Goal: Transaction & Acquisition: Purchase product/service

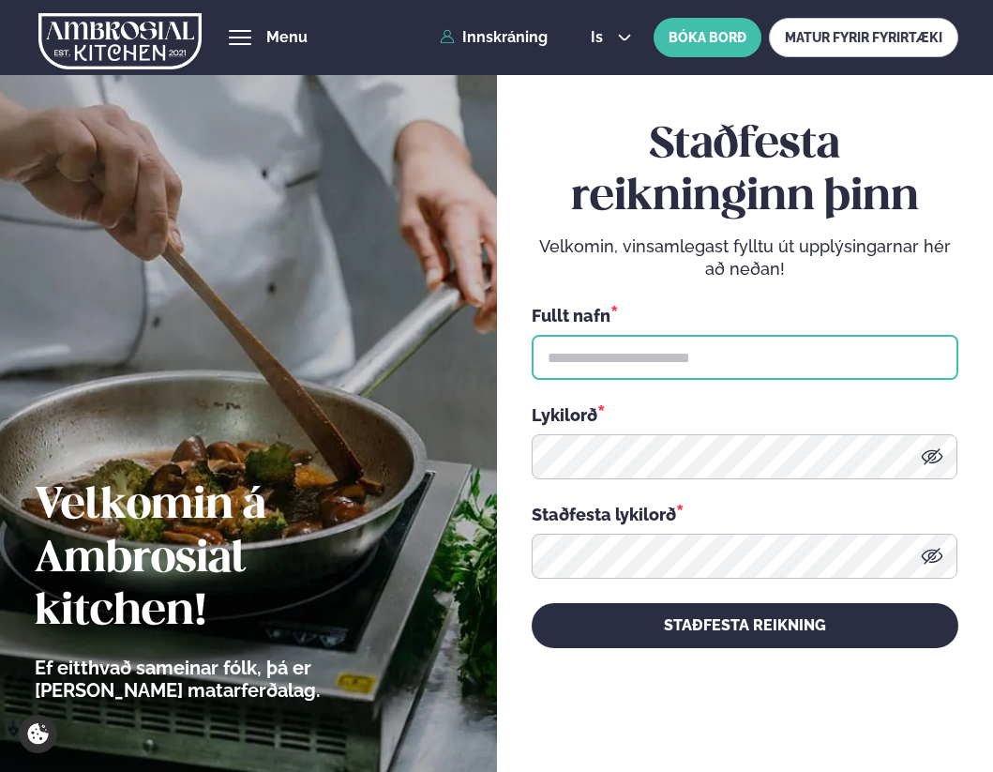
click at [651, 361] on input "text" at bounding box center [745, 357] width 427 height 45
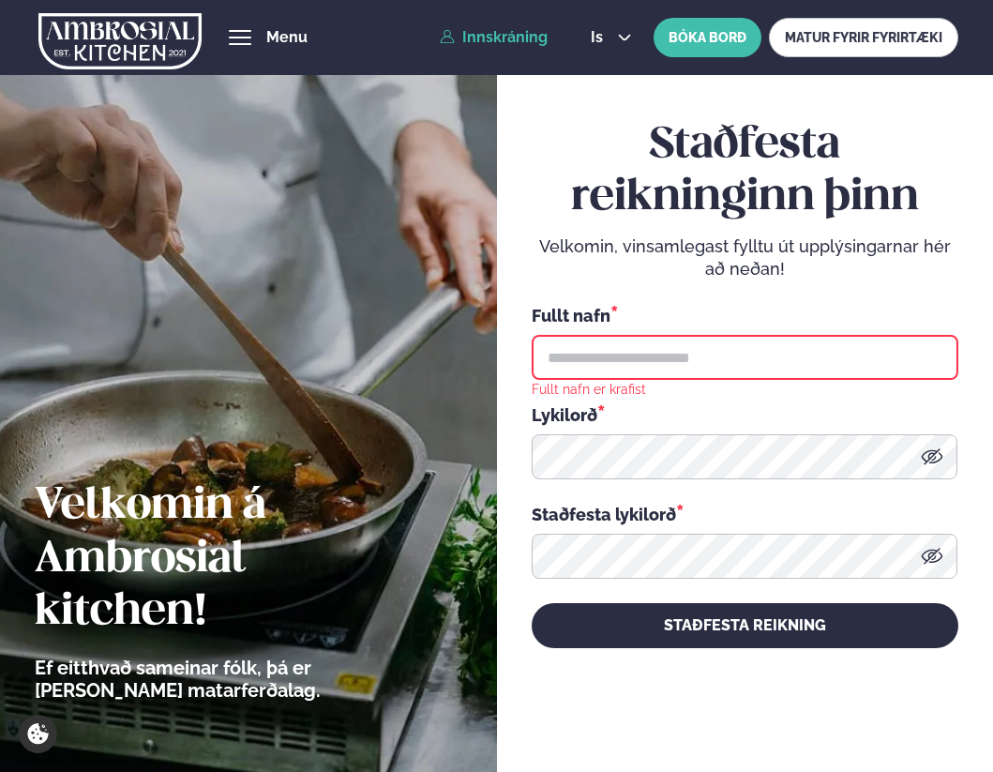
click at [508, 42] on link "Innskráning" at bounding box center [494, 37] width 108 height 17
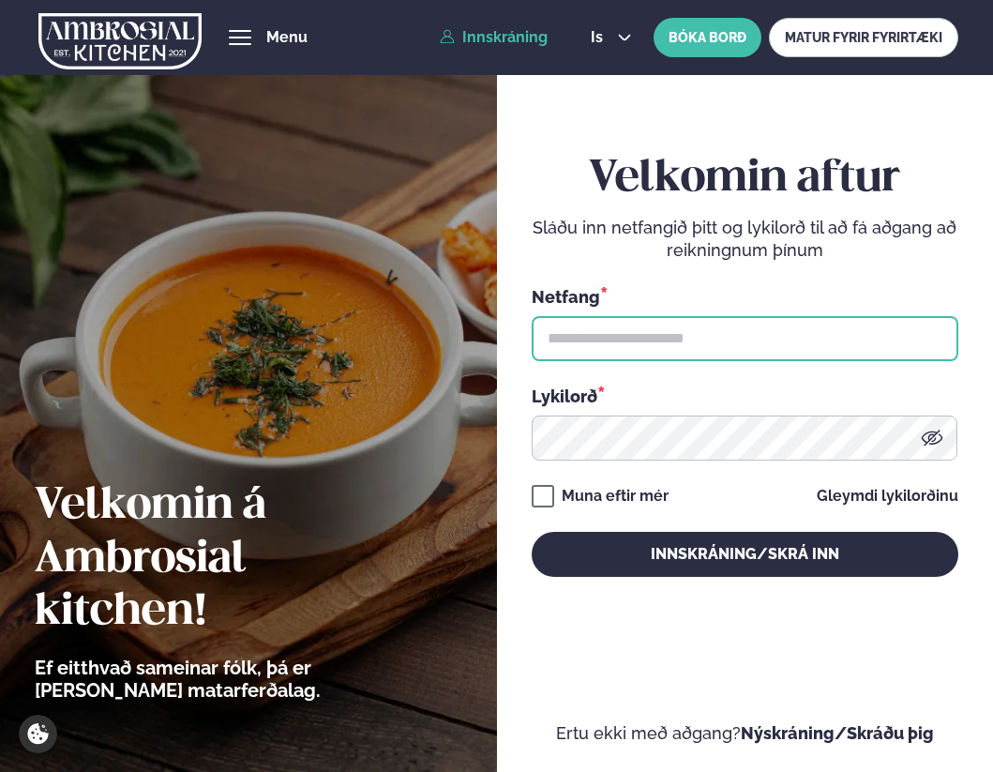
type input "**********"
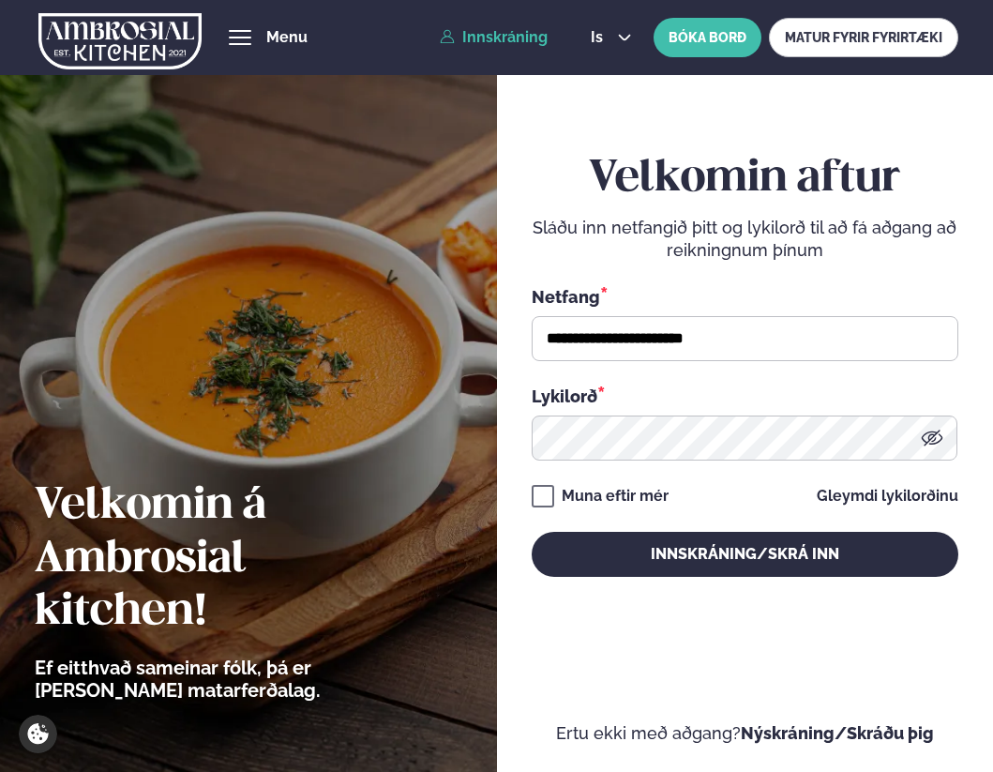
click at [630, 328] on input "**********" at bounding box center [745, 338] width 427 height 45
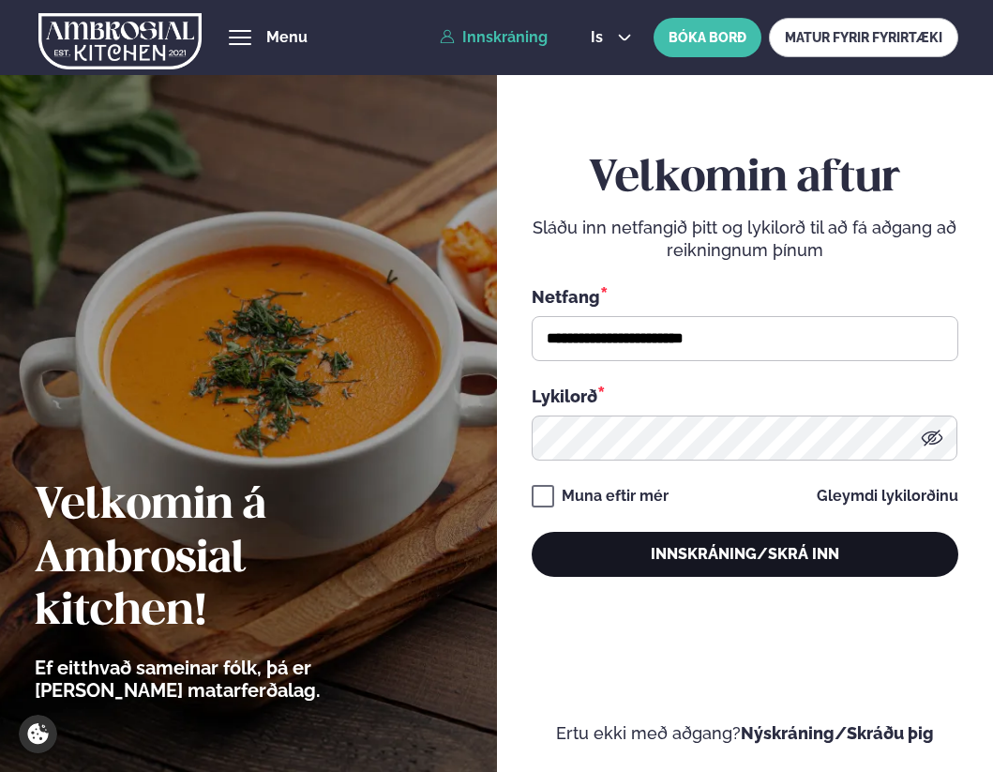
click at [699, 554] on button "Innskráning/Skrá inn" at bounding box center [745, 554] width 427 height 45
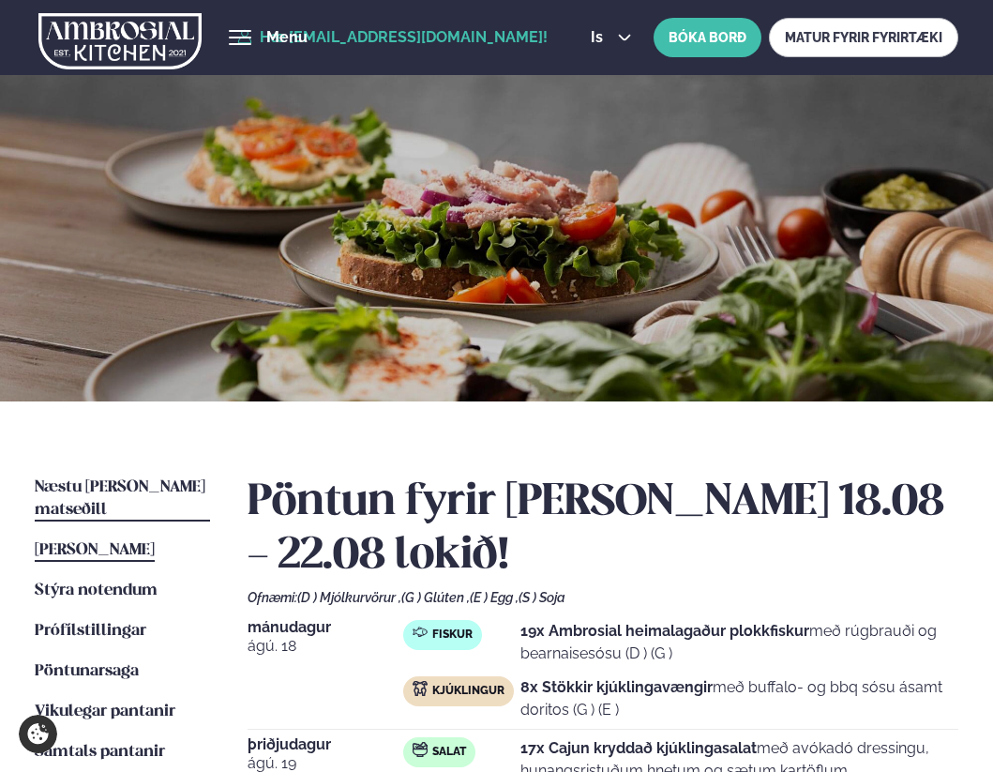
click at [120, 482] on span "Næstu [PERSON_NAME] matseðill" at bounding box center [120, 498] width 171 height 38
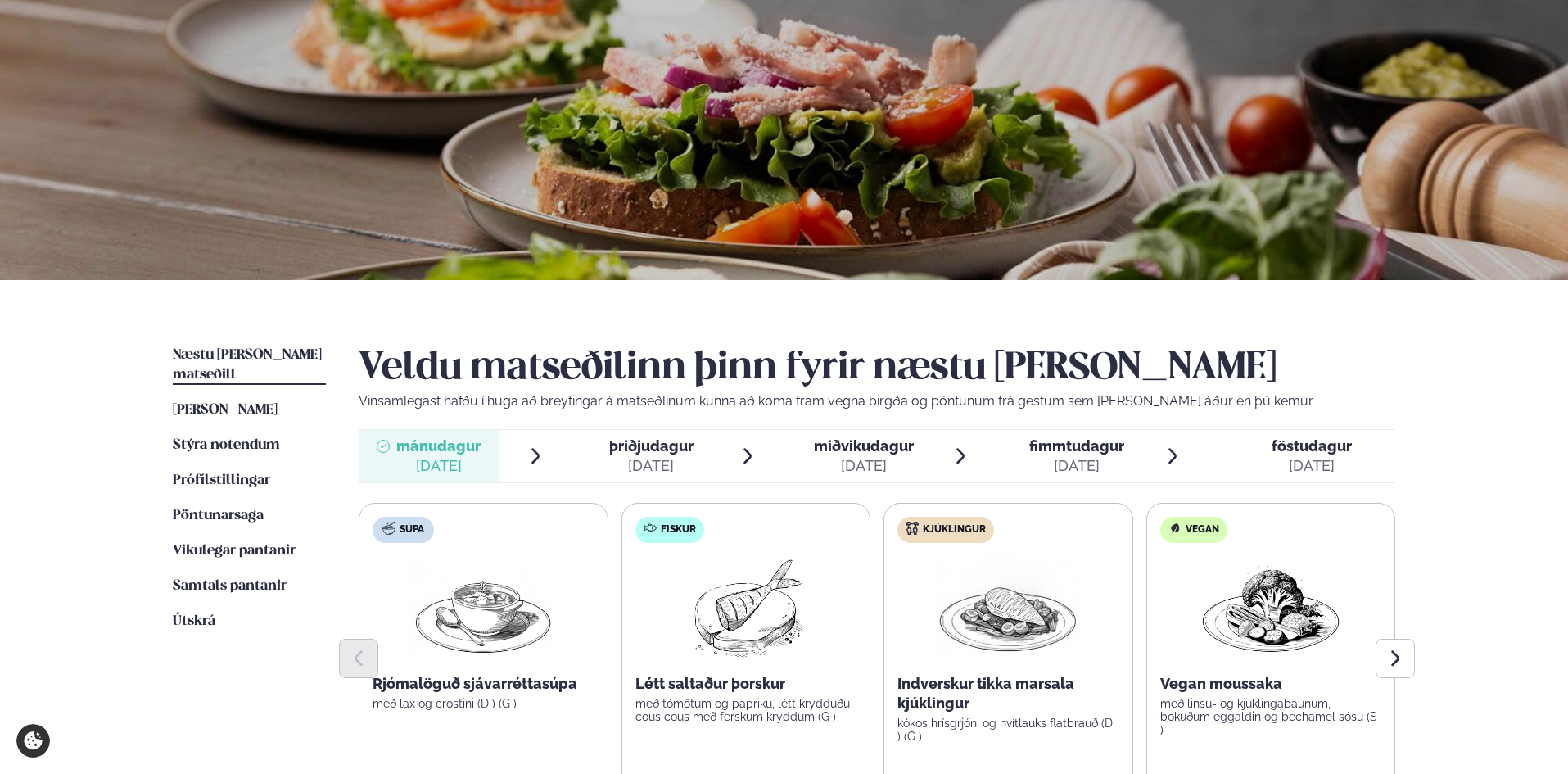
scroll to position [245, 0]
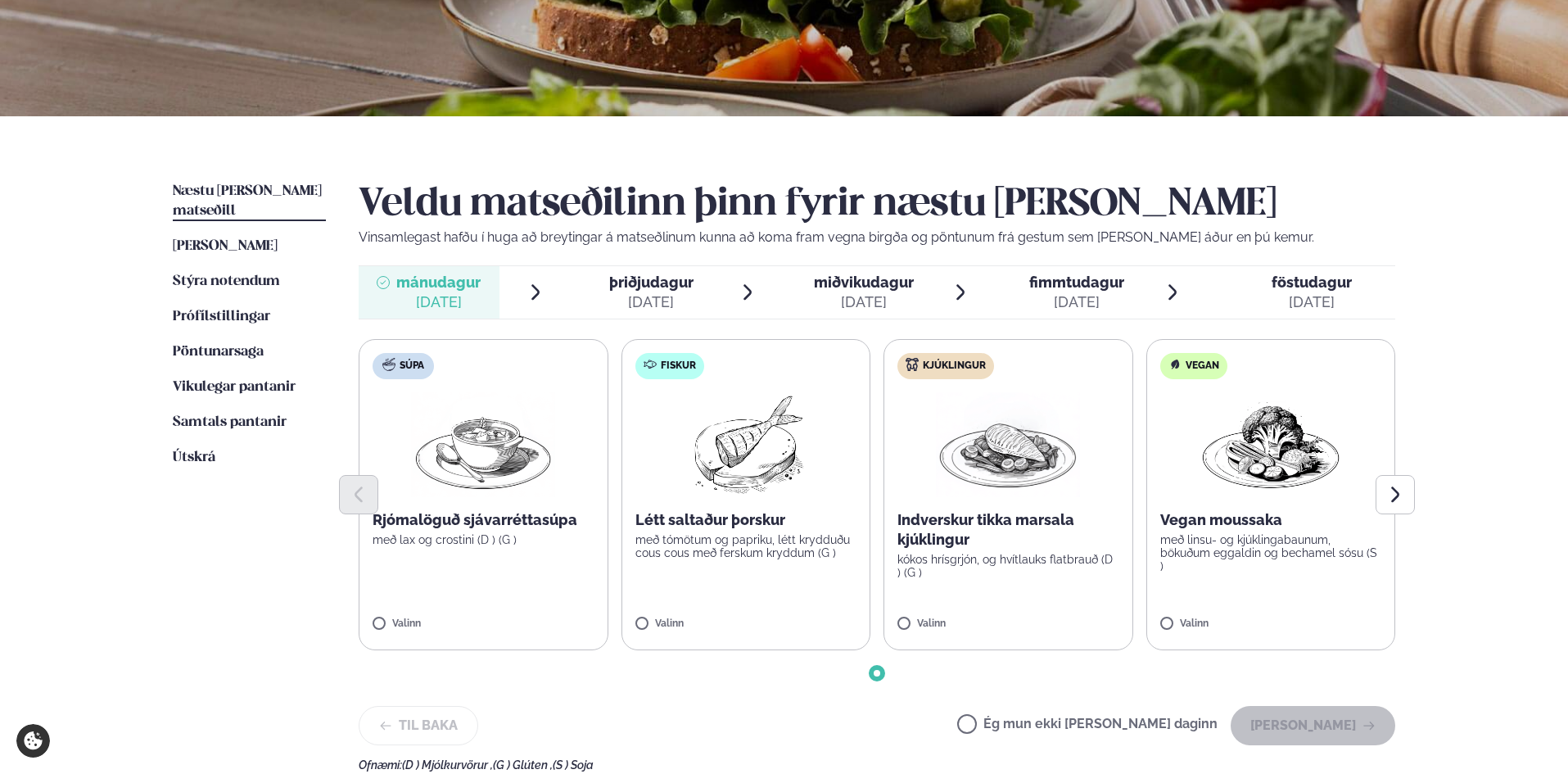
click at [821, 607] on label "Fiskur Létt saltaður þorskur með tómötum og papriku, létt krydduðu cous cous me…" at bounding box center [747, 494] width 250 height 311
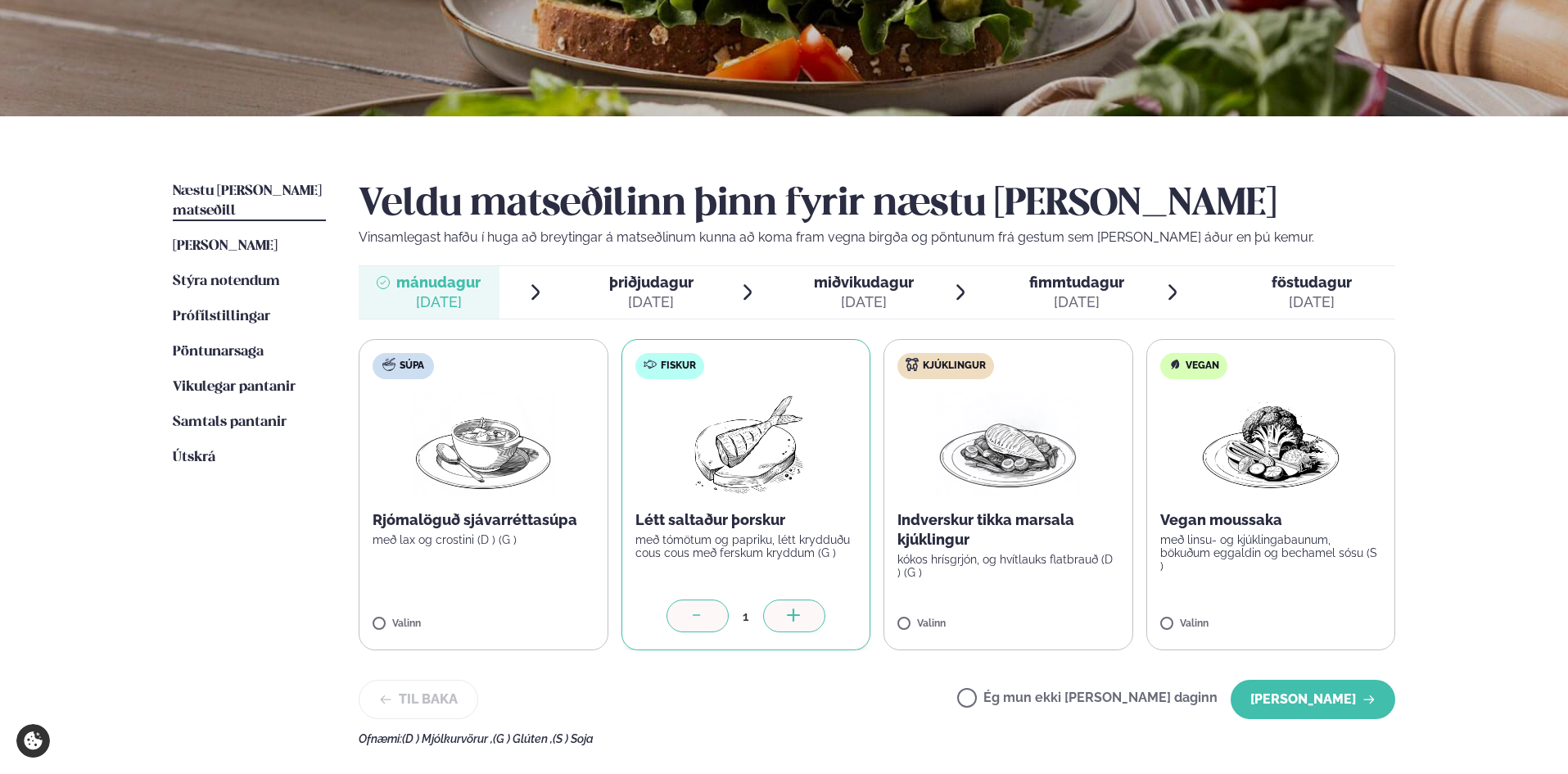
click at [800, 619] on icon at bounding box center [794, 617] width 17 height 17
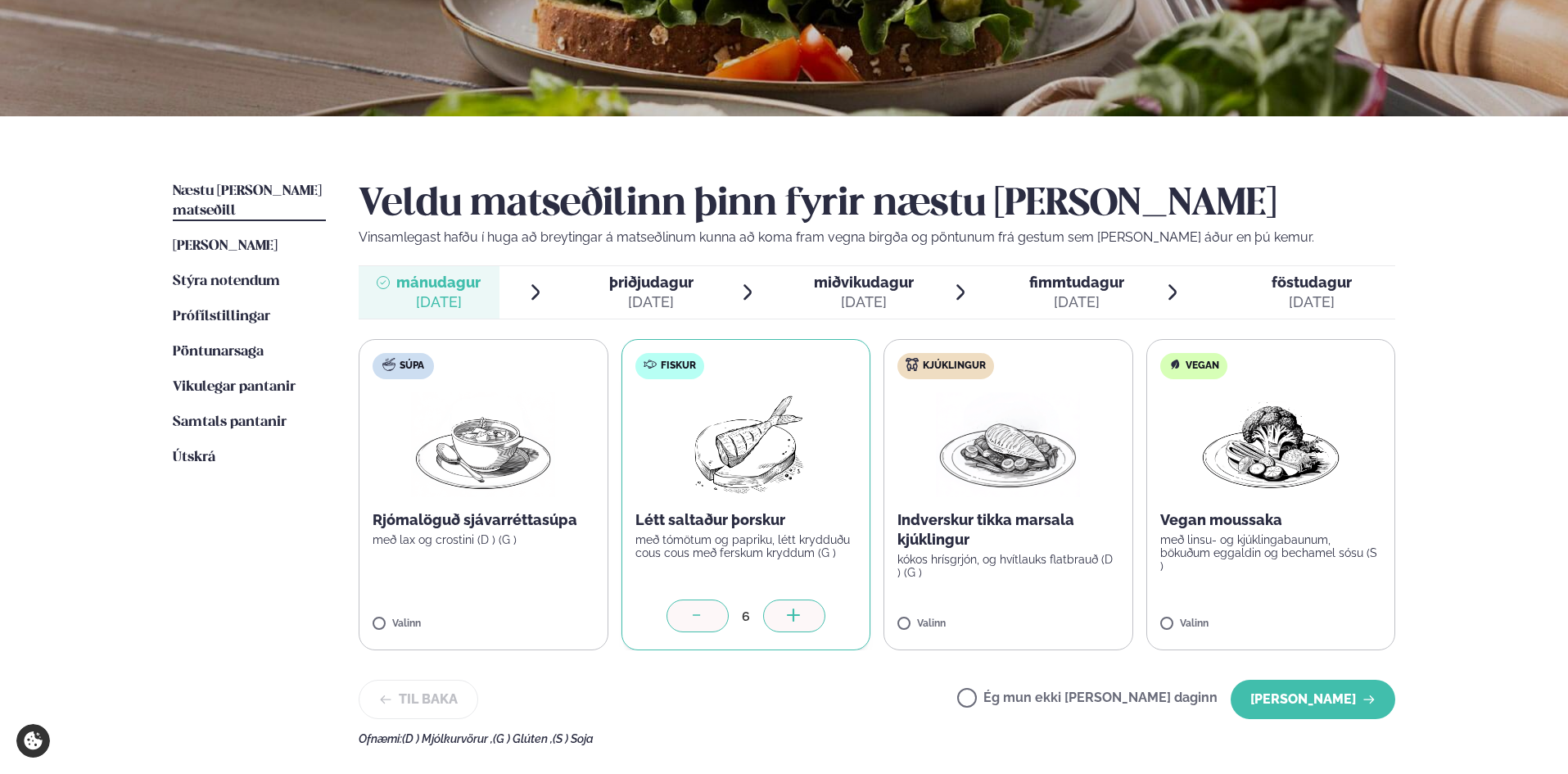
click at [800, 619] on icon at bounding box center [794, 617] width 17 height 17
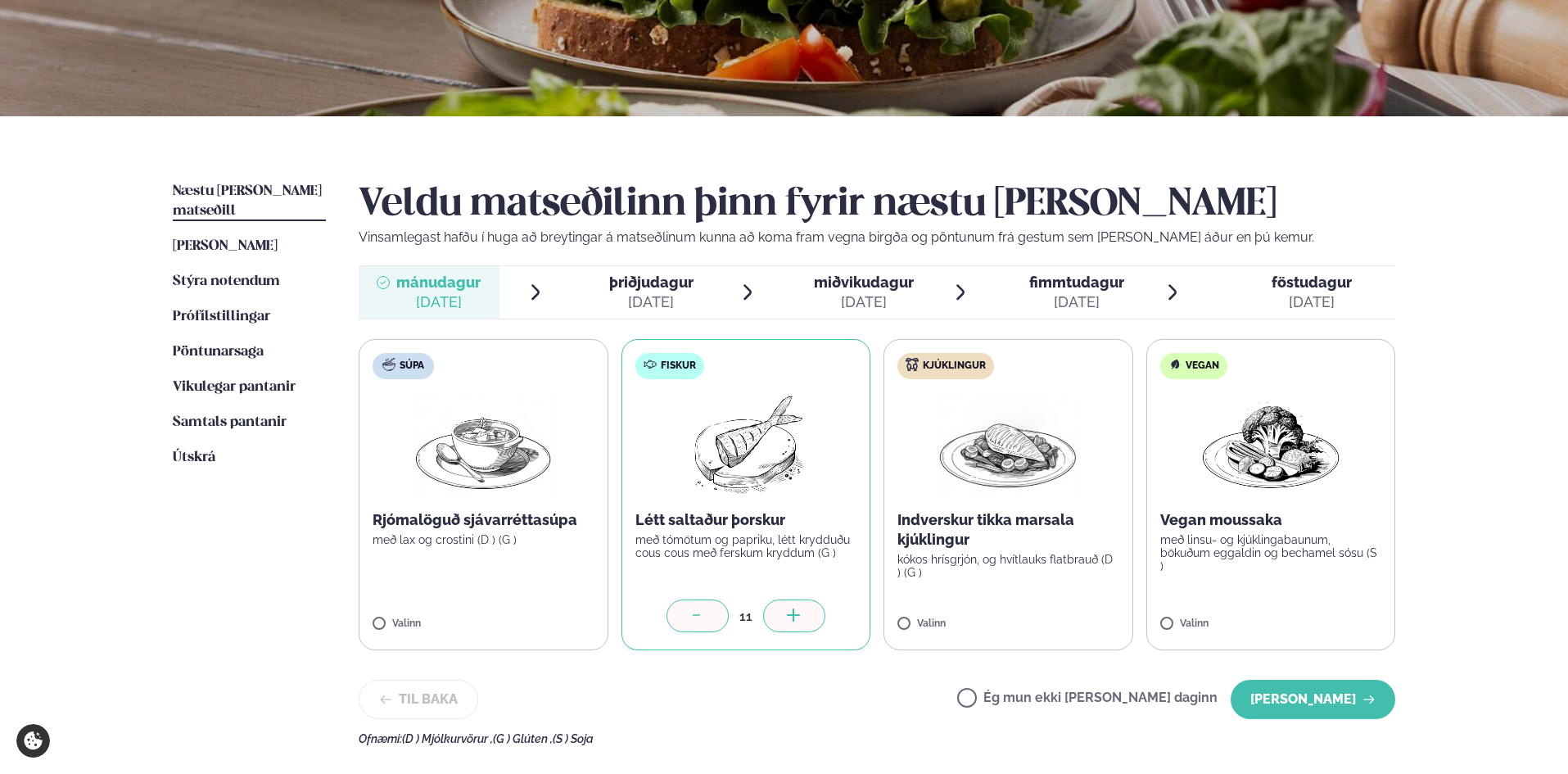
click at [800, 619] on icon at bounding box center [794, 617] width 17 height 17
click at [800, 618] on icon at bounding box center [794, 617] width 17 height 17
click at [867, 602] on label "Kjúklingur Indverskur tikka marsala kjúklingur kókos hrísgrjón, og hvítlauks fl…" at bounding box center [1009, 494] width 250 height 311
click at [867, 606] on div at bounding box center [1056, 615] width 62 height 32
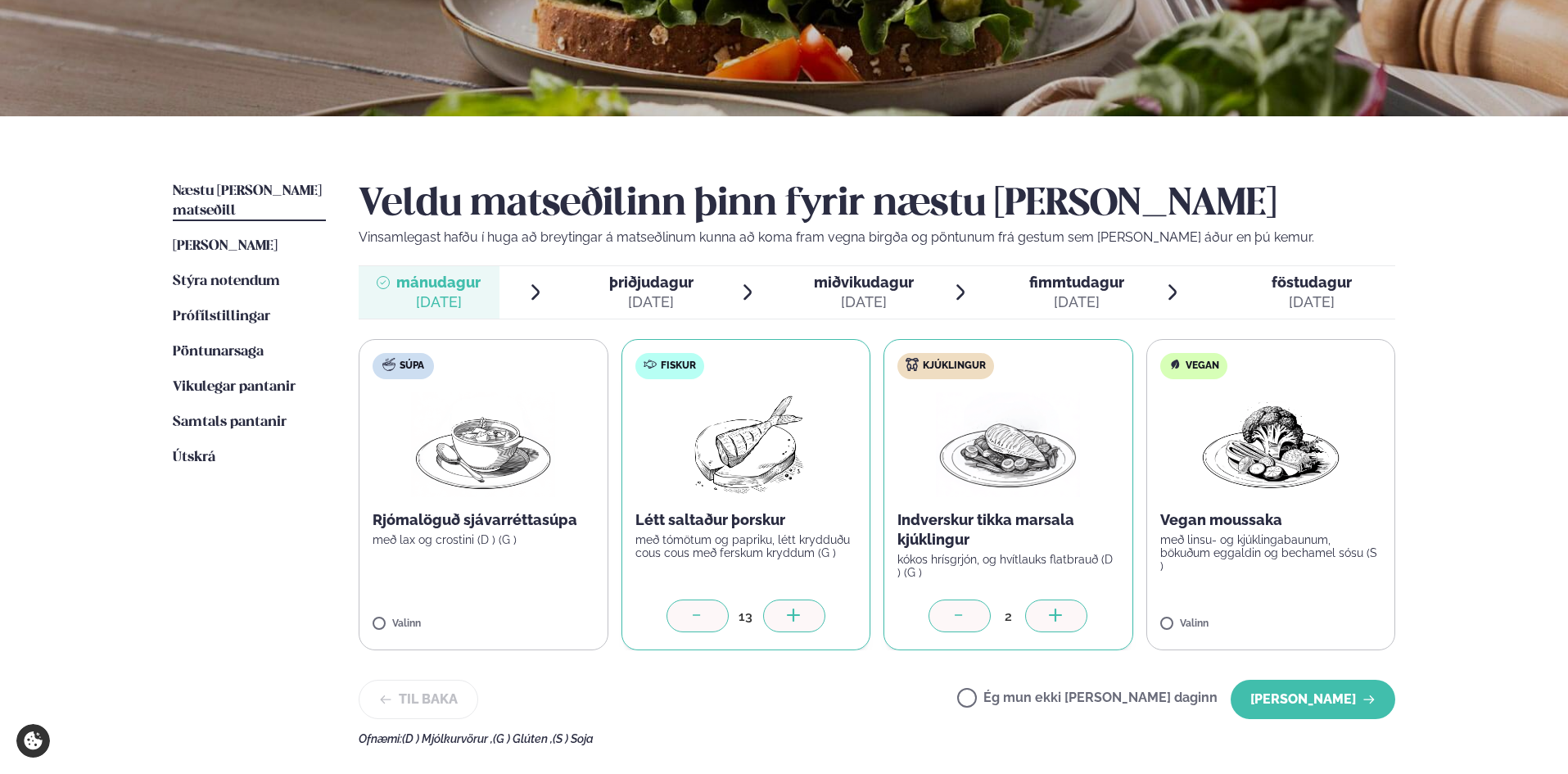
click at [867, 606] on div at bounding box center [1056, 615] width 62 height 32
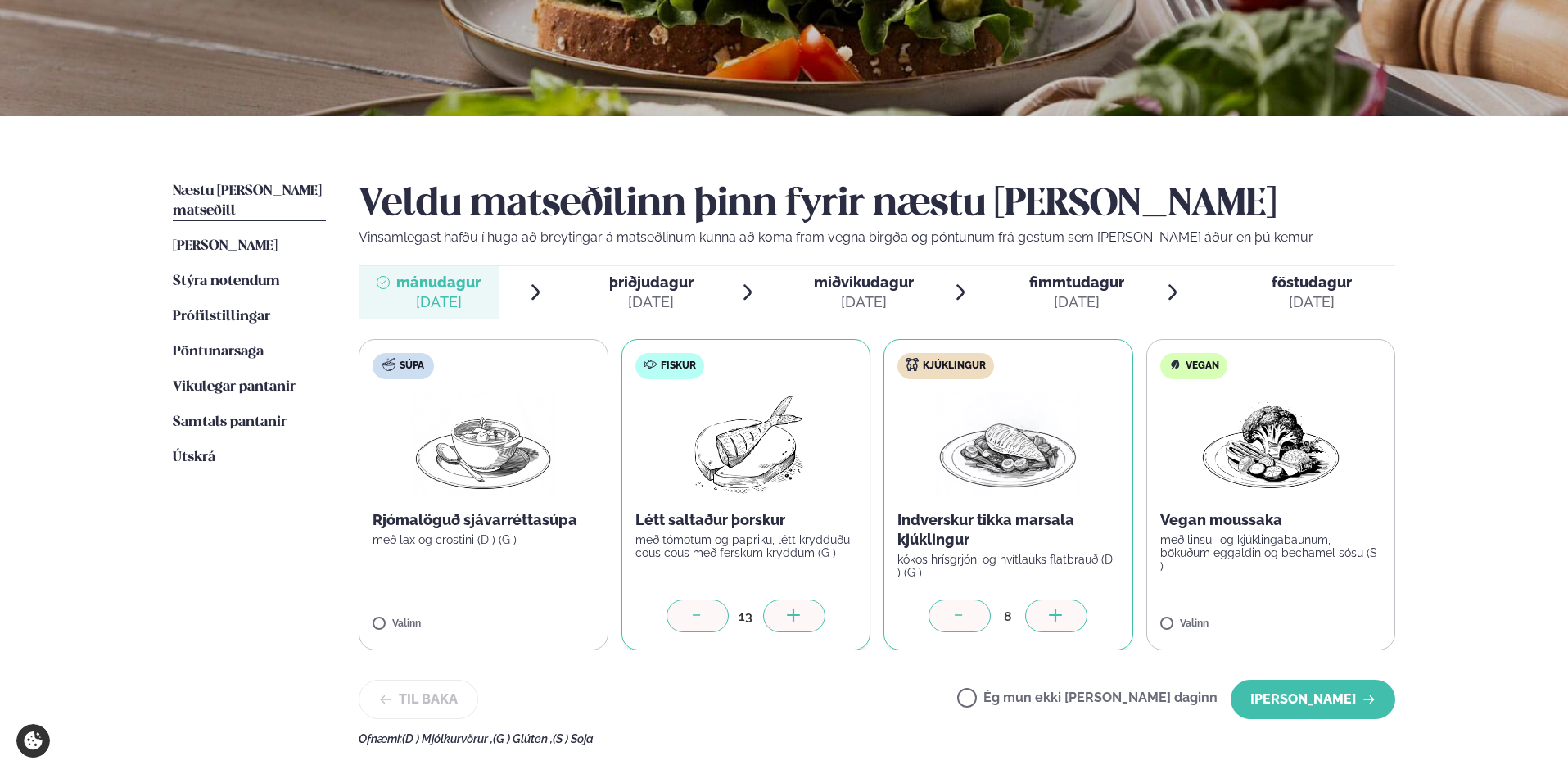
click at [867, 606] on div at bounding box center [1056, 615] width 62 height 32
click at [867, 610] on icon at bounding box center [959, 617] width 17 height 17
click at [867, 674] on button "[PERSON_NAME]" at bounding box center [1313, 699] width 164 height 39
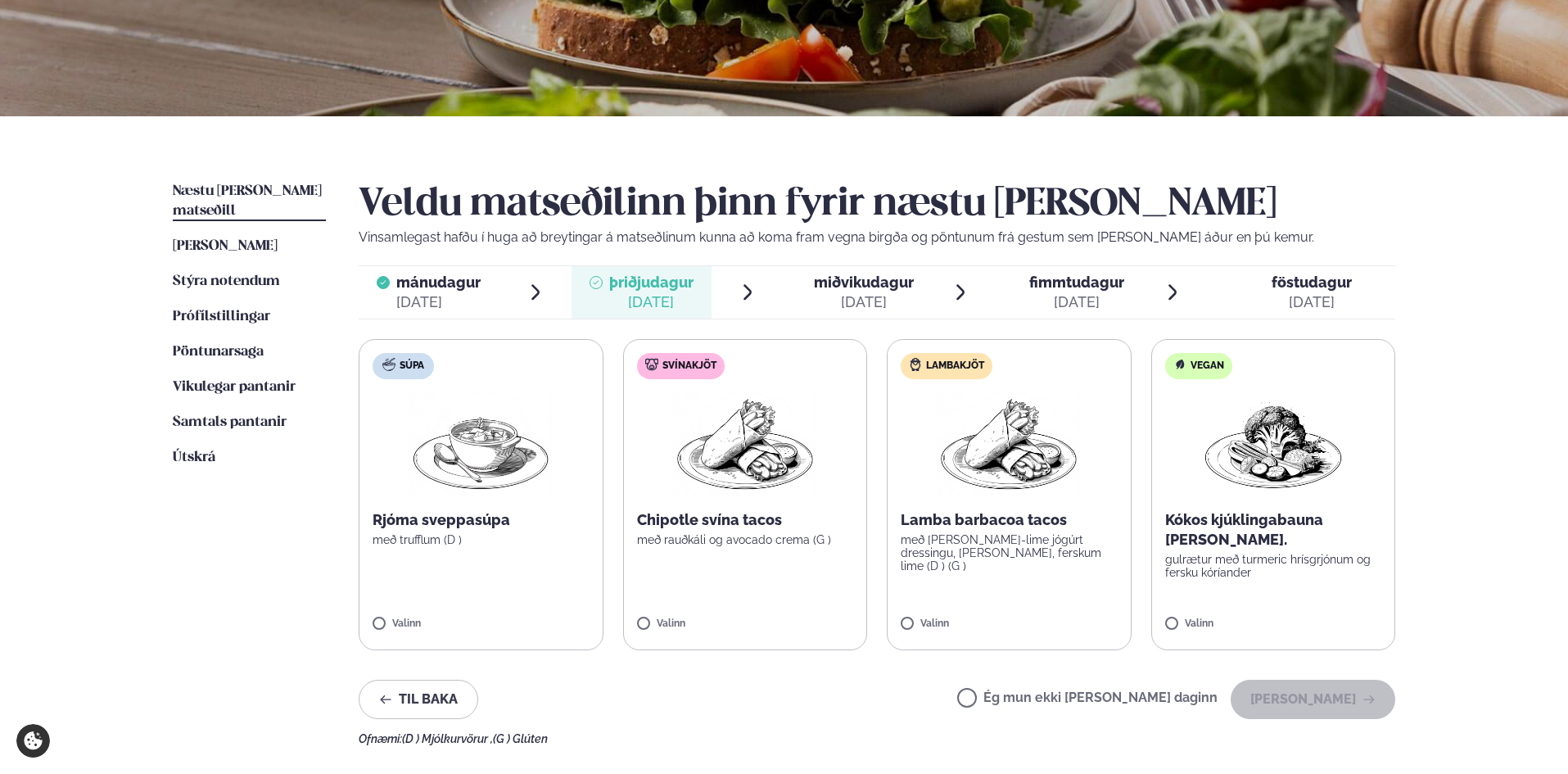
click at [813, 598] on label "Svínakjöt Chipotle svína tacos með rauðkáli og avocado crema (G ) Valinn" at bounding box center [745, 494] width 245 height 311
click at [805, 605] on div at bounding box center [793, 615] width 62 height 32
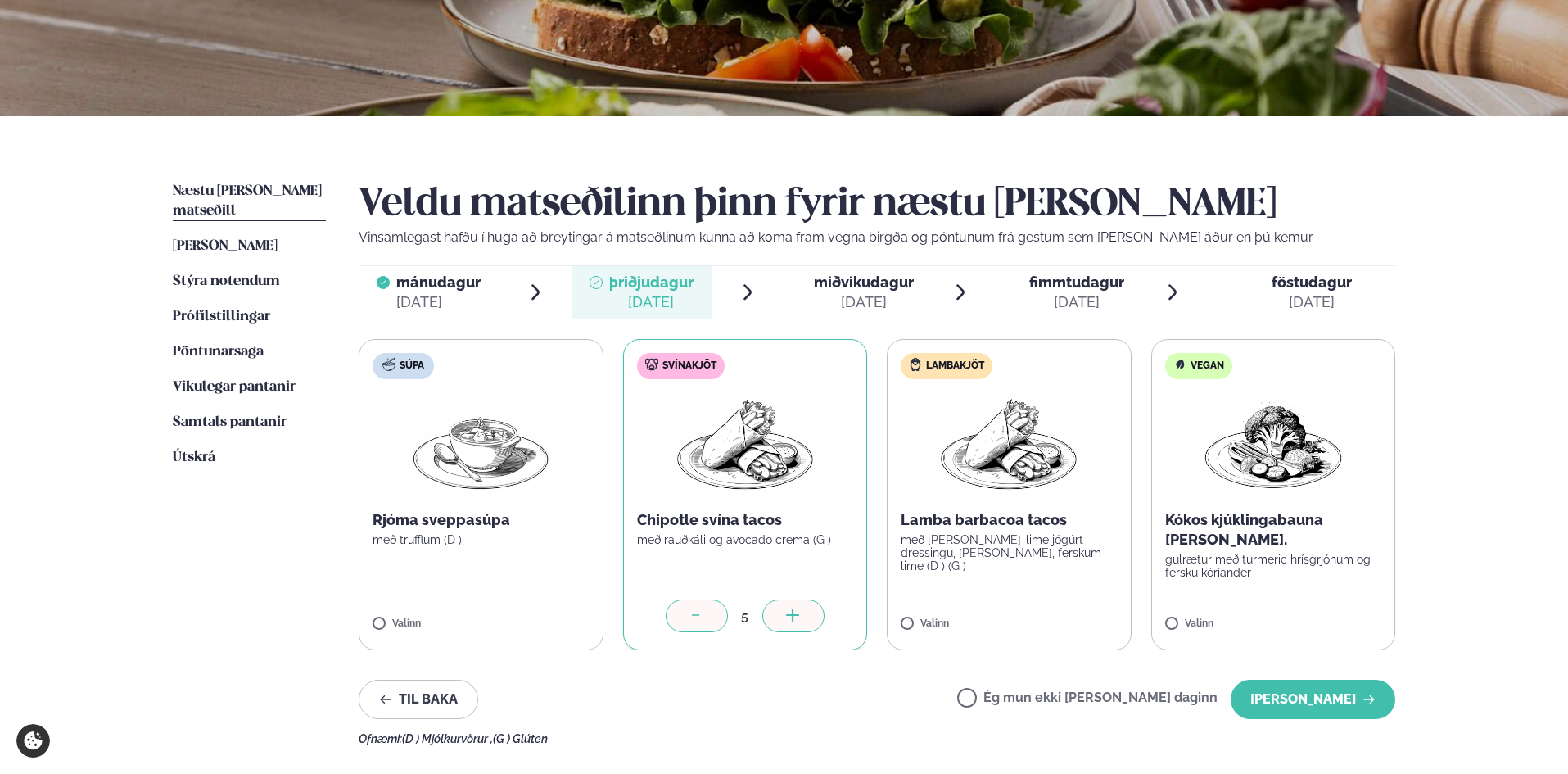
click at [867, 609] on label "Lambakjöt Lamba barbacoa tacos með [PERSON_NAME]-lime jógúrt dressingu, [PERSON…" at bounding box center [1009, 494] width 245 height 311
click at [867, 606] on div at bounding box center [1057, 615] width 62 height 32
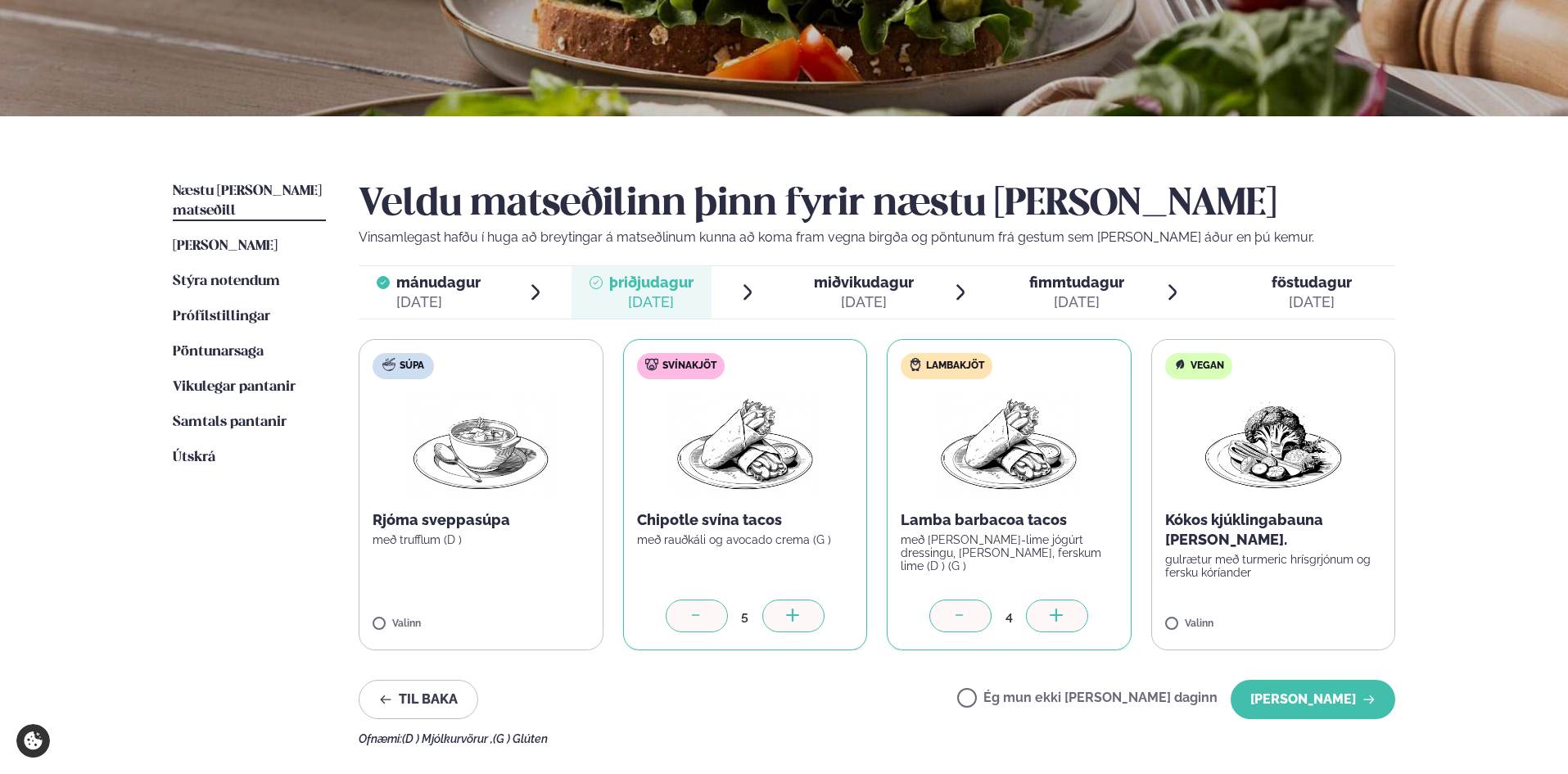
click at [867, 606] on div at bounding box center [1057, 615] width 62 height 32
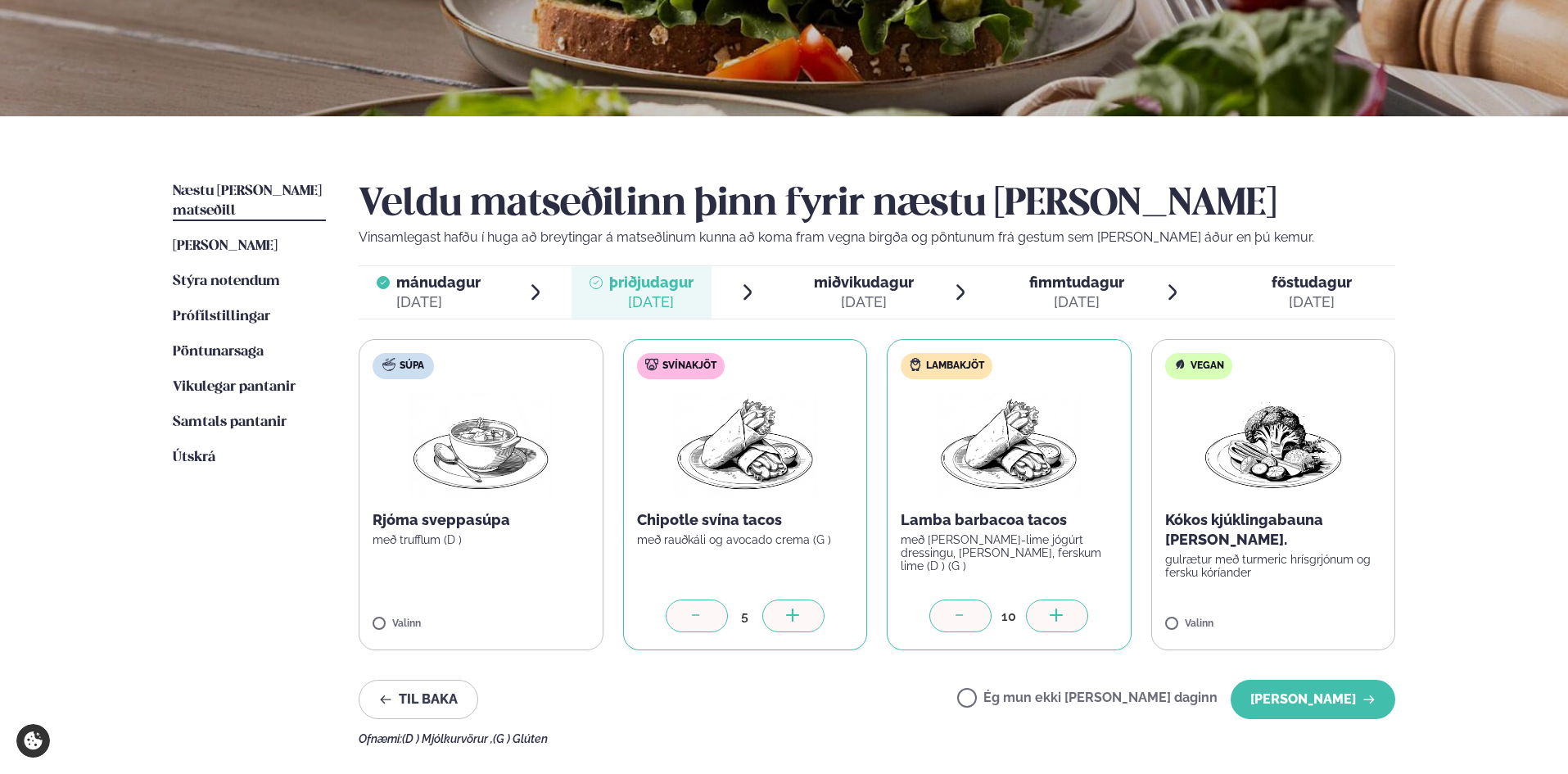
click at [867, 606] on div at bounding box center [1057, 615] width 62 height 32
click at [867, 609] on icon at bounding box center [960, 617] width 17 height 17
click at [867, 596] on label "Vegan Kókos kjúklingabauna [PERSON_NAME]. gulrætur með turmeric hrísgrjónum og …" at bounding box center [1274, 494] width 245 height 311
click at [867, 612] on div at bounding box center [1321, 615] width 62 height 32
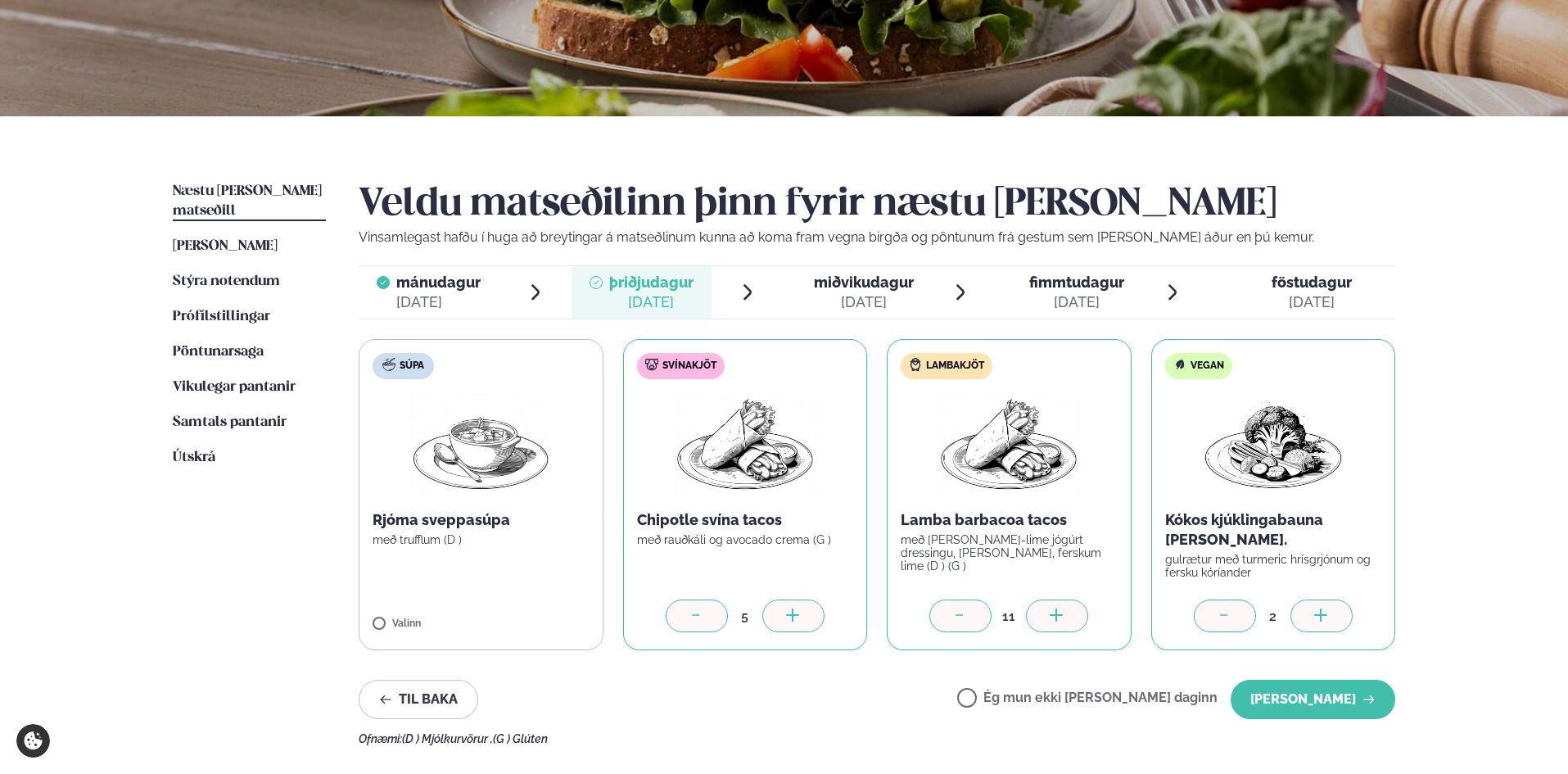
click at [867, 612] on div at bounding box center [1321, 615] width 62 height 32
click at [867, 674] on button "[PERSON_NAME]" at bounding box center [1313, 699] width 164 height 39
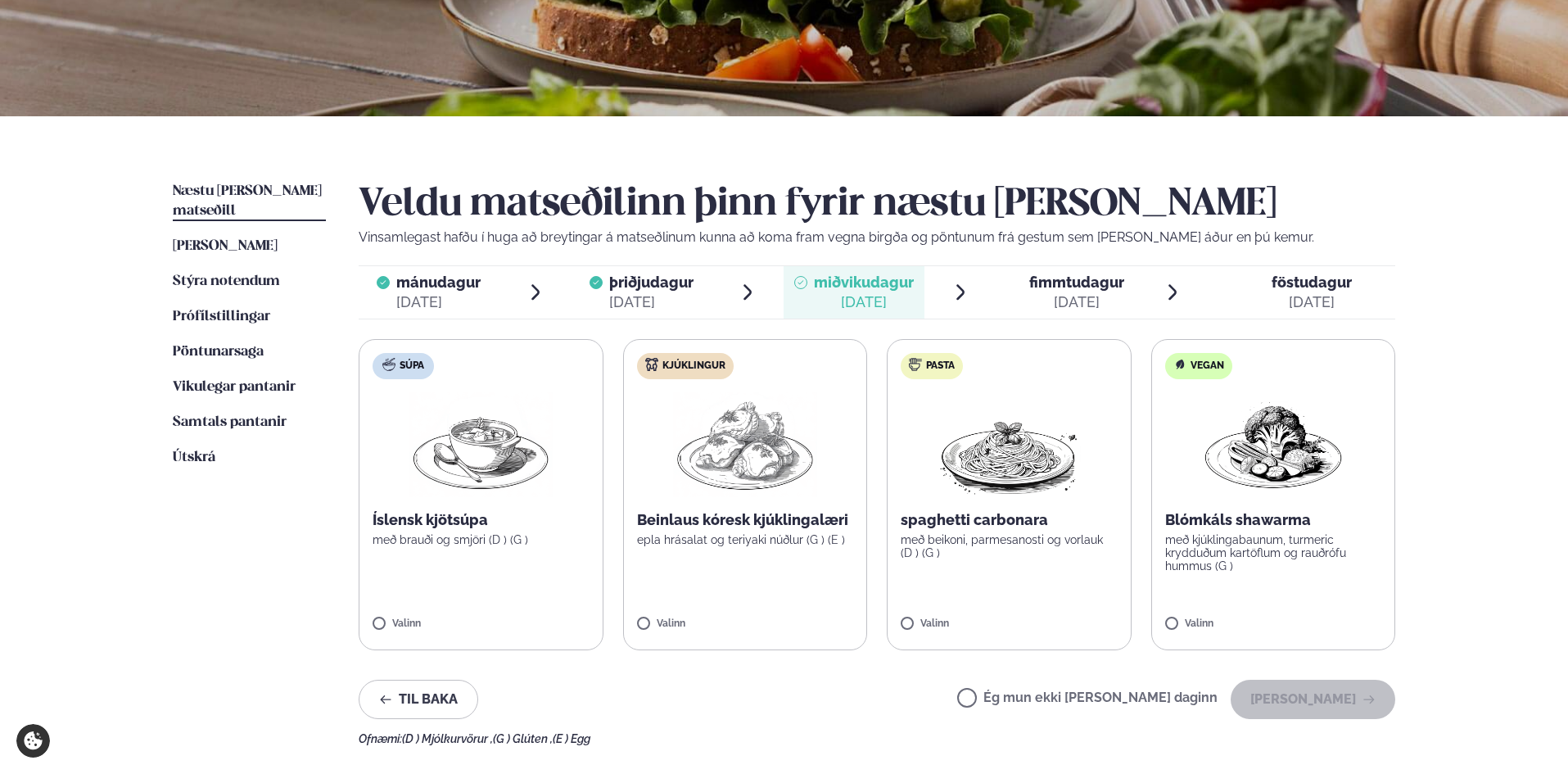
click at [804, 589] on label "Kjúklingur Beinlaus kóresk kjúklingalæri epla hrásalat og teriyaki núðlur (G ) …" at bounding box center [745, 494] width 245 height 311
click at [807, 615] on div at bounding box center [793, 615] width 62 height 32
click at [807, 614] on div at bounding box center [793, 615] width 62 height 32
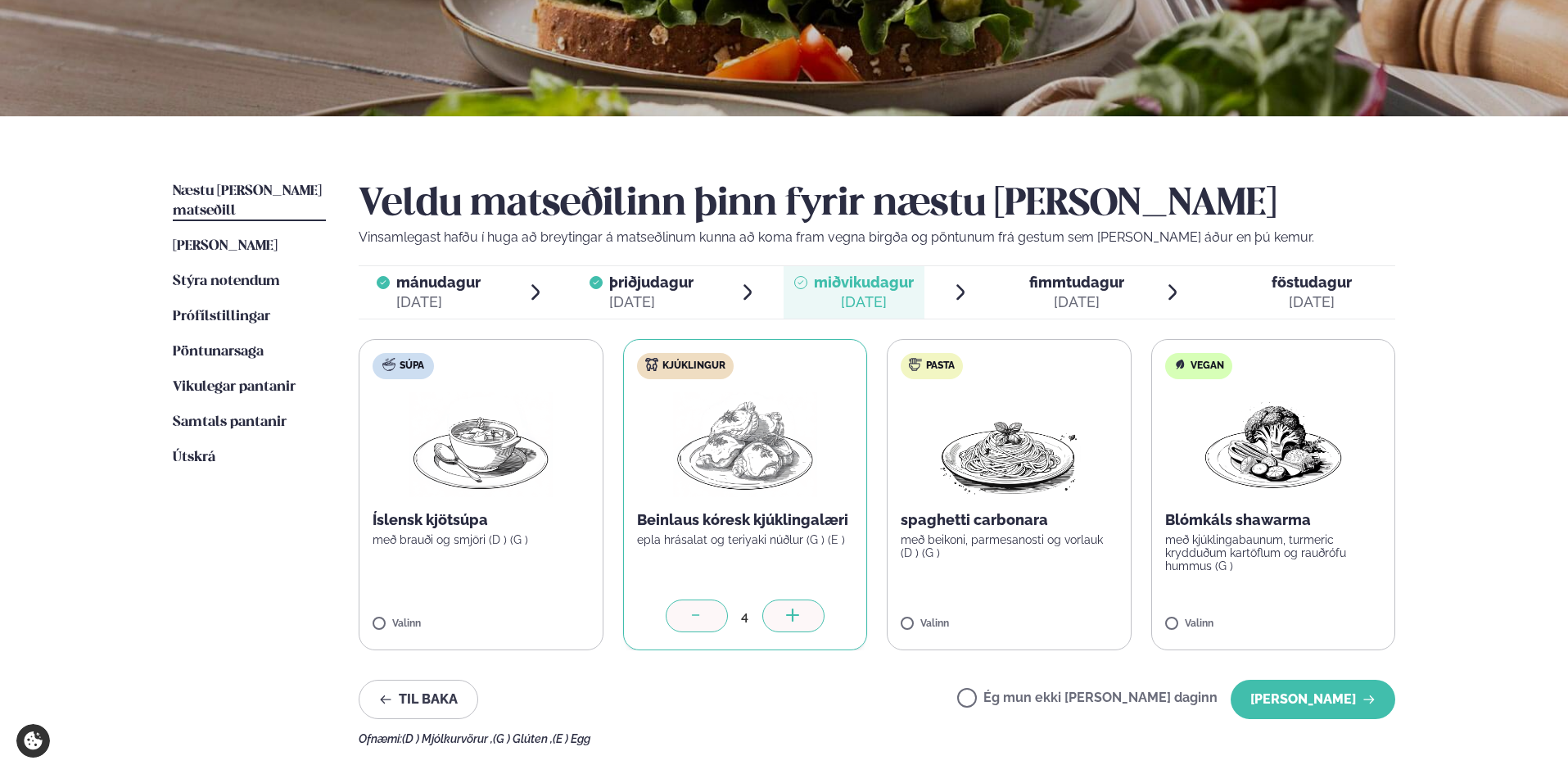
click at [806, 612] on div at bounding box center [793, 615] width 62 height 32
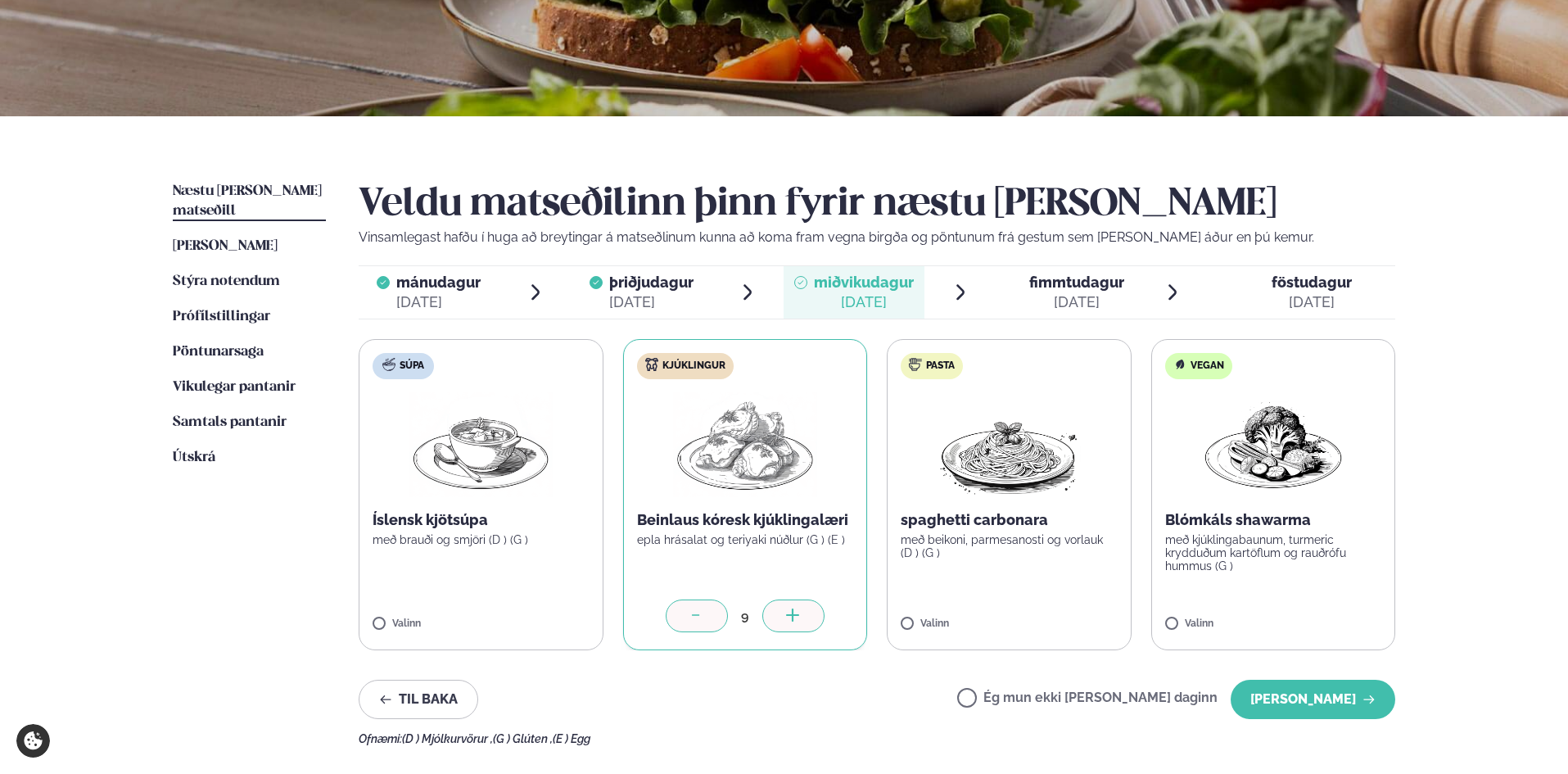
click at [806, 612] on div at bounding box center [793, 615] width 62 height 32
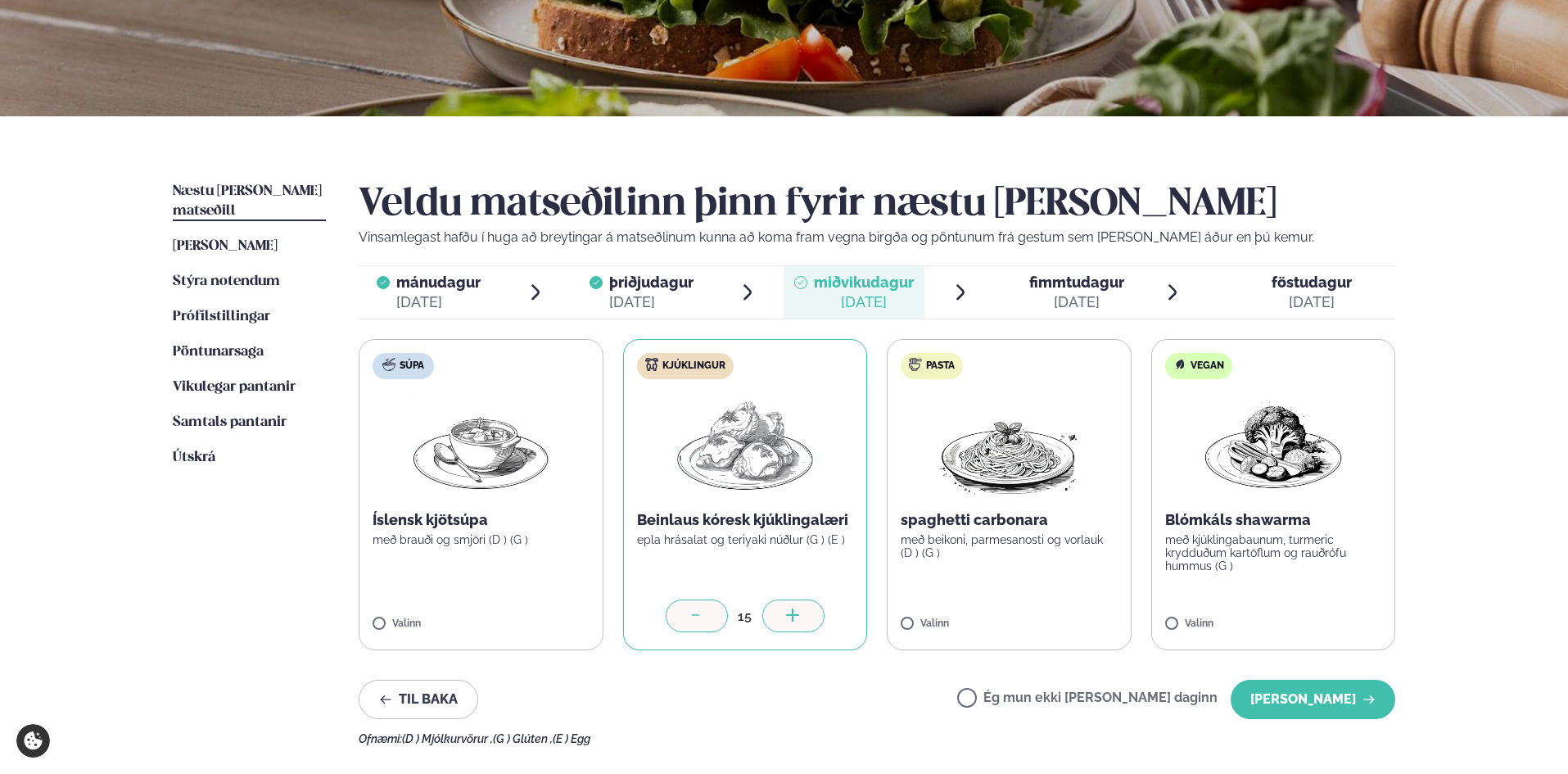
click at [806, 612] on div at bounding box center [793, 615] width 62 height 32
click at [867, 611] on label "Pasta spaghetti carbonara með beikoni, parmesanosti og vorlauk (D ) (G ) Valinn" at bounding box center [1009, 494] width 245 height 311
click at [867, 611] on icon at bounding box center [1057, 617] width 17 height 17
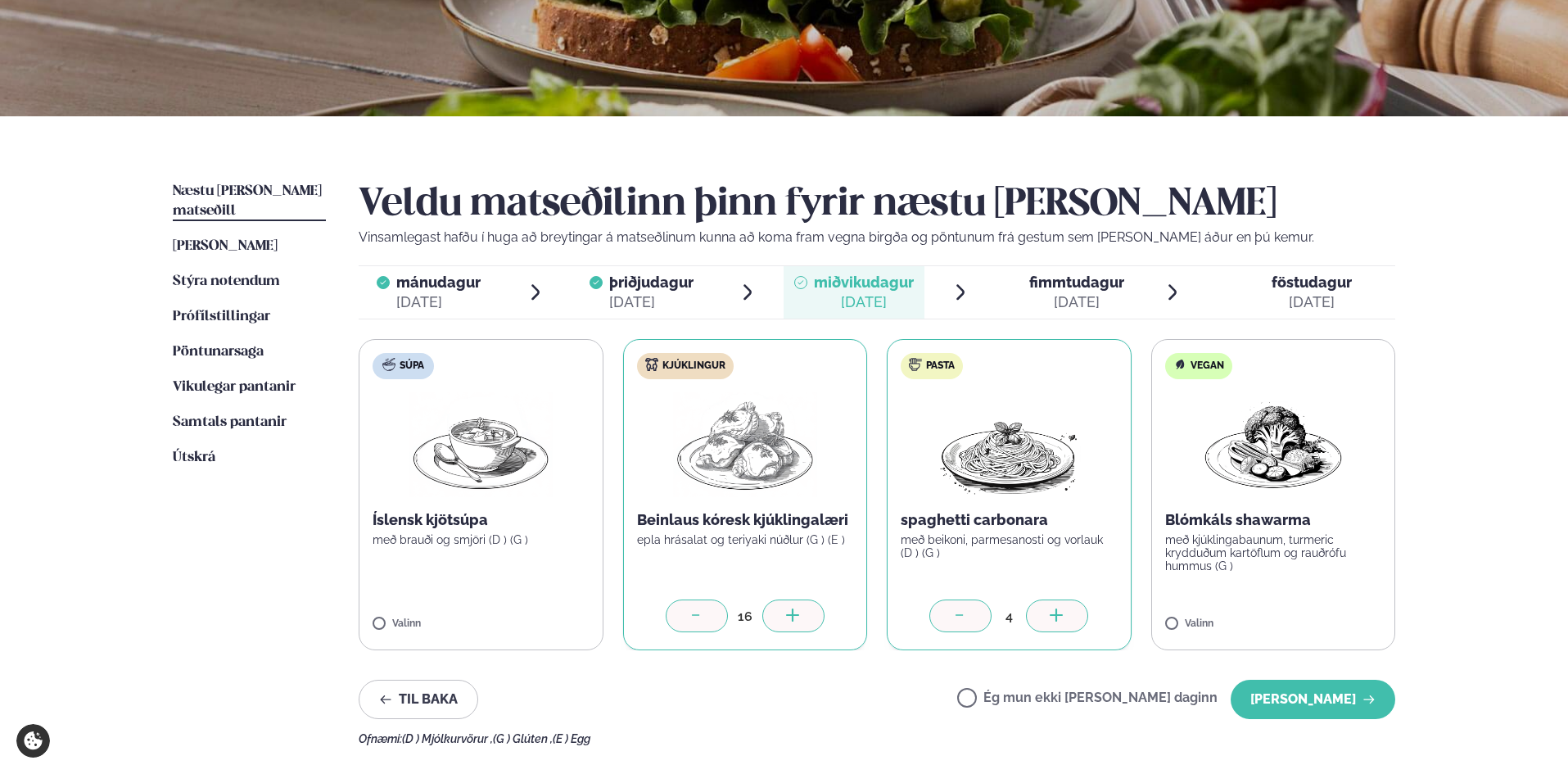
click at [867, 611] on icon at bounding box center [1057, 617] width 17 height 17
click at [867, 619] on div "Valinn" at bounding box center [1274, 625] width 217 height 14
click at [867, 615] on div at bounding box center [1321, 615] width 62 height 32
click at [867, 674] on button "[PERSON_NAME]" at bounding box center [1313, 699] width 164 height 39
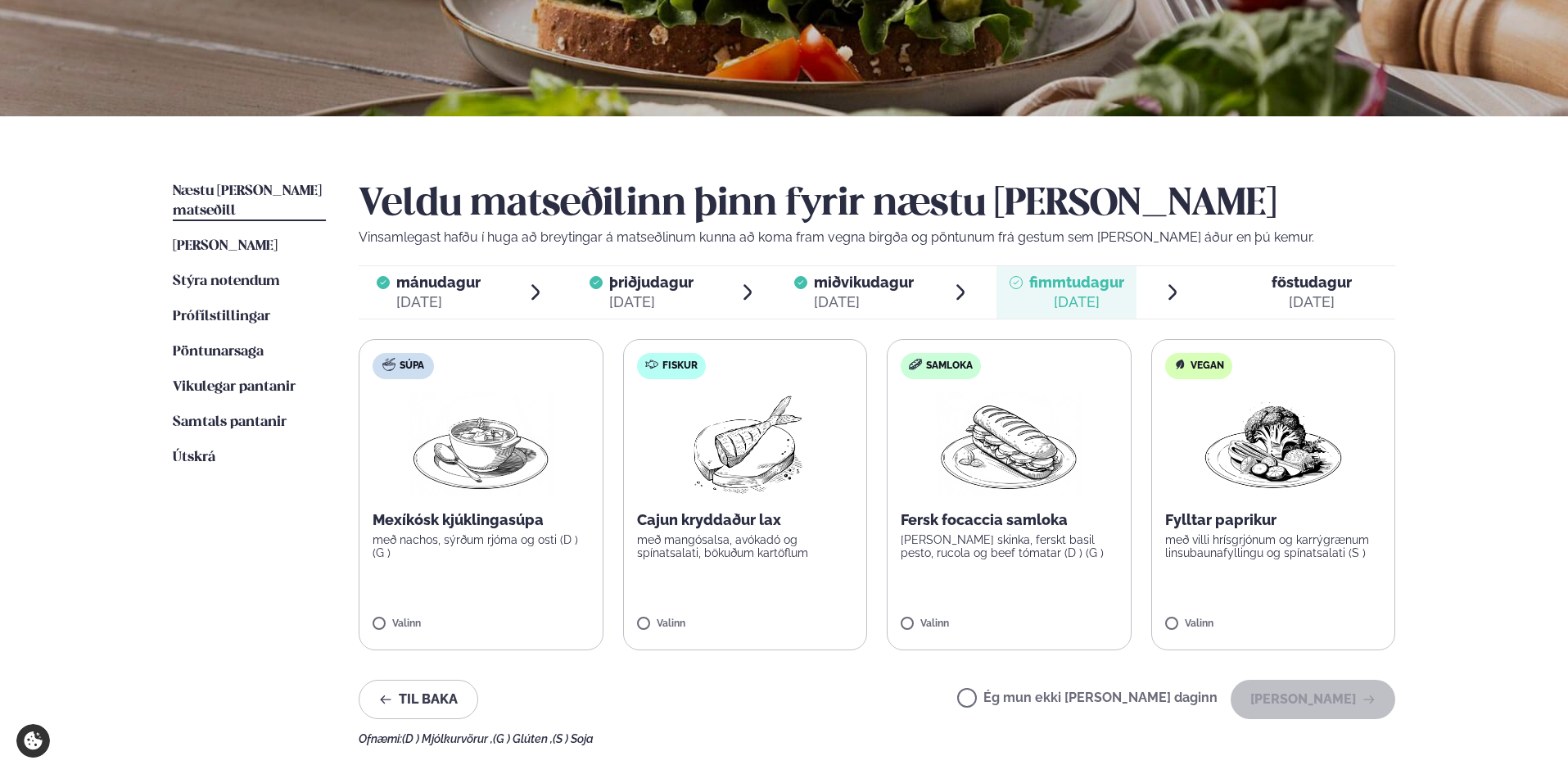
click at [804, 595] on label "Fiskur Cajun kryddaður lax með mangósalsa, avókadó og spínatsalati, bökuðum kar…" at bounding box center [745, 494] width 245 height 311
click at [795, 617] on icon at bounding box center [793, 617] width 17 height 17
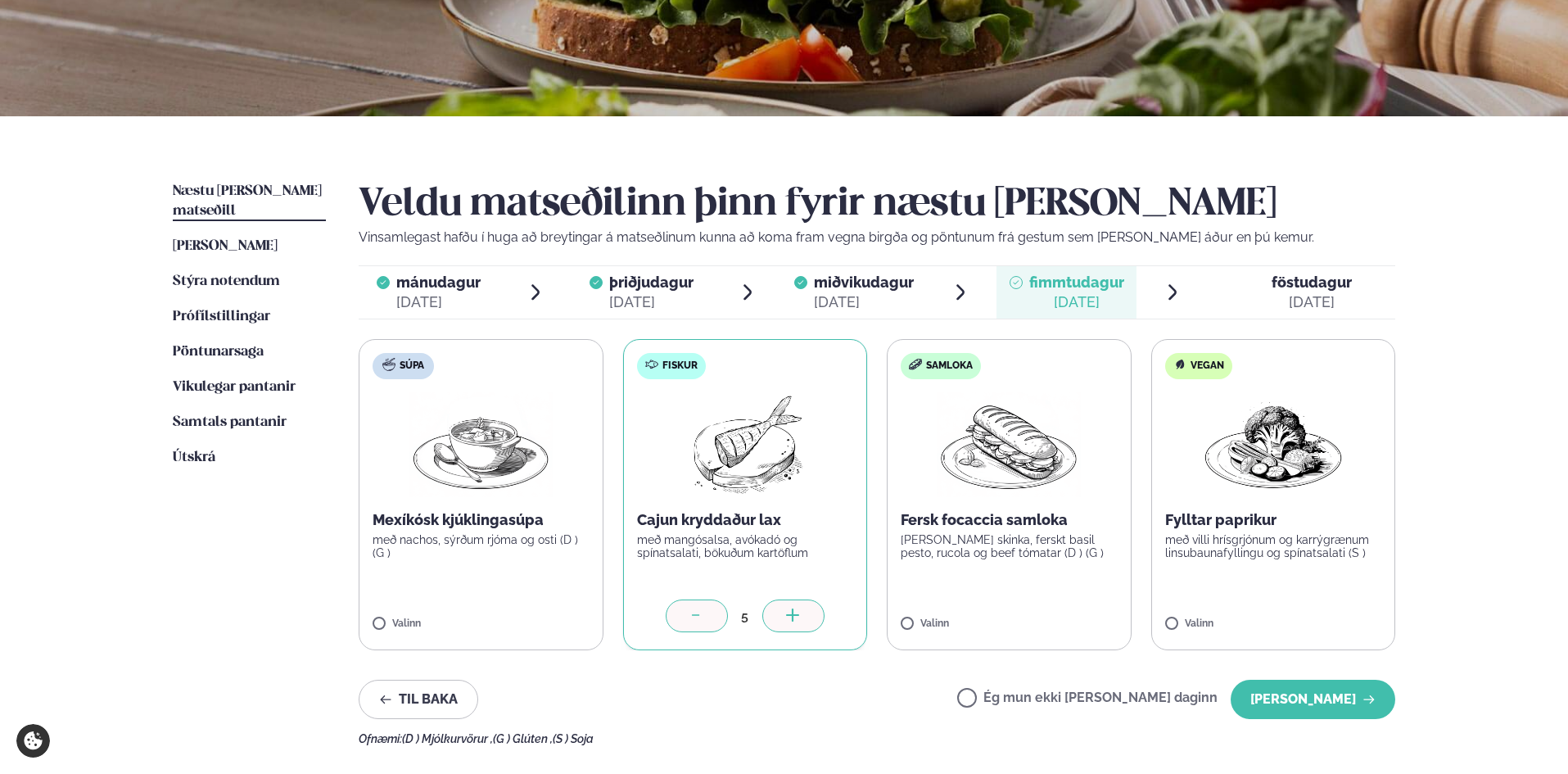
click at [795, 617] on icon at bounding box center [793, 617] width 17 height 17
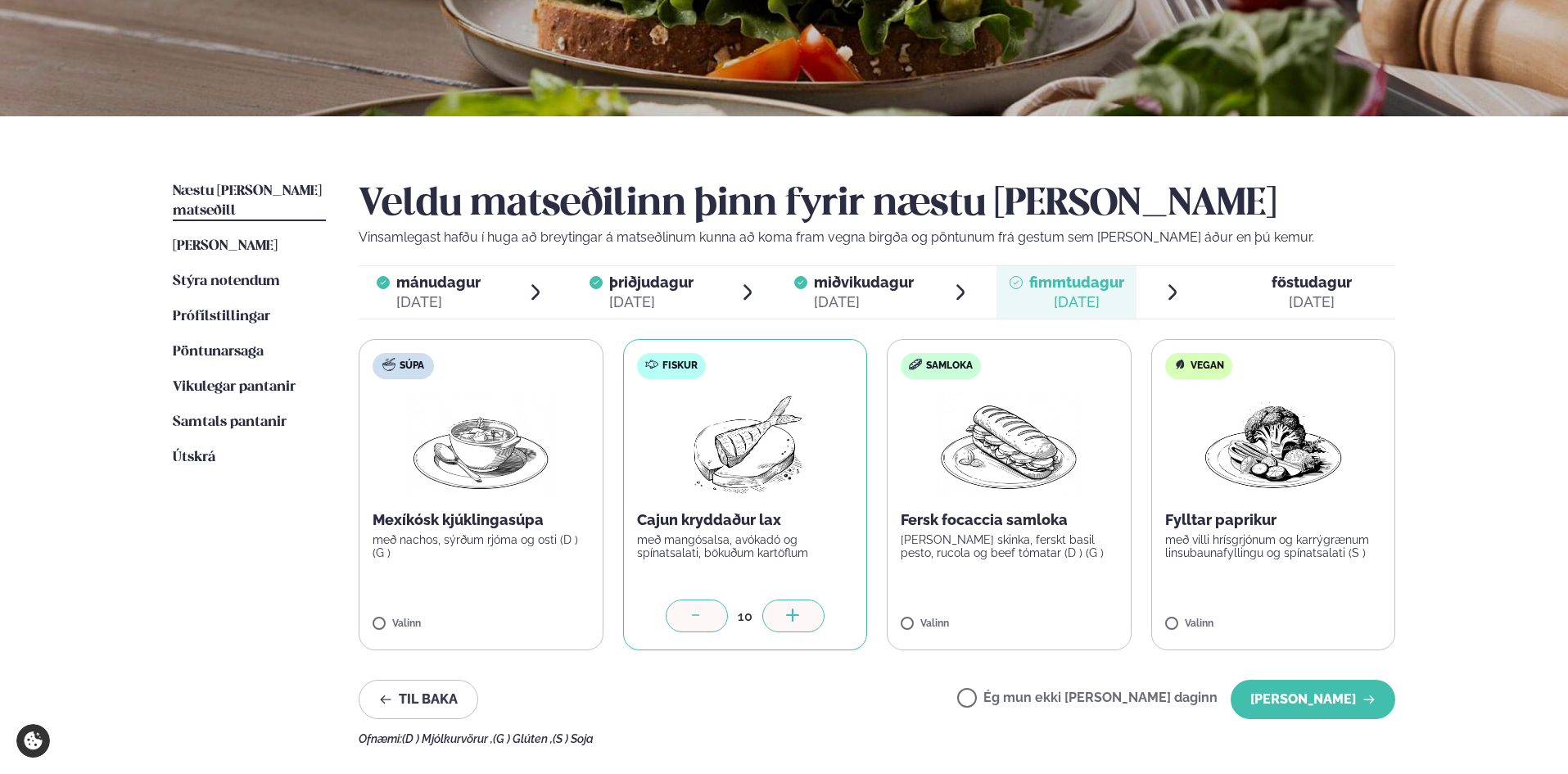
click at [795, 617] on icon at bounding box center [793, 617] width 17 height 17
click at [795, 615] on icon at bounding box center [792, 615] width 13 height 2
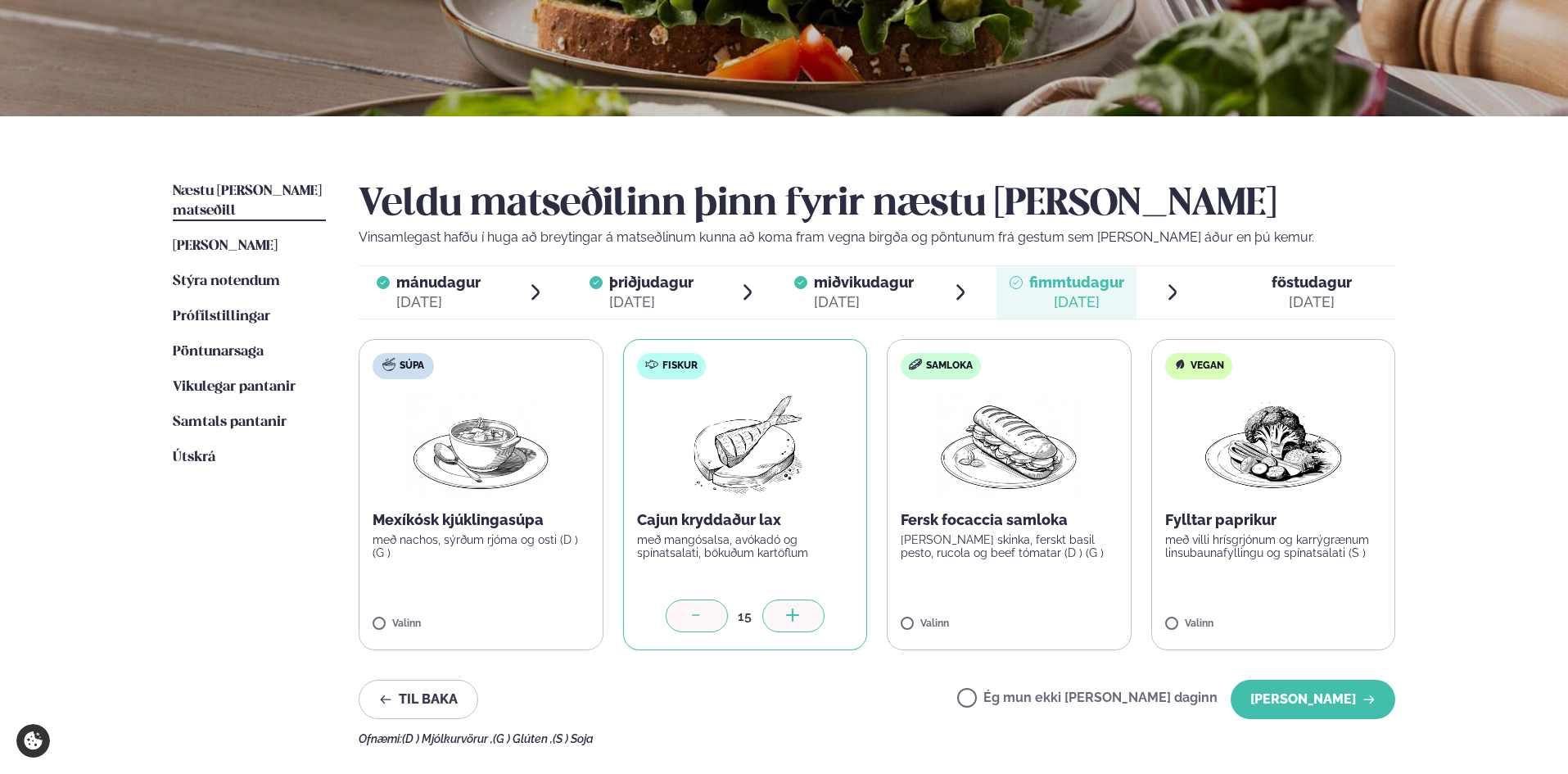
click at [796, 615] on icon at bounding box center [792, 615] width 13 height 2
click at [867, 612] on label "Samloka Fersk focaccia samloka [PERSON_NAME] skinka, ferskt basil pesto, rucola…" at bounding box center [1009, 494] width 245 height 311
click at [867, 611] on div "1" at bounding box center [1009, 615] width 217 height 32
click at [867, 609] on div at bounding box center [1057, 615] width 62 height 32
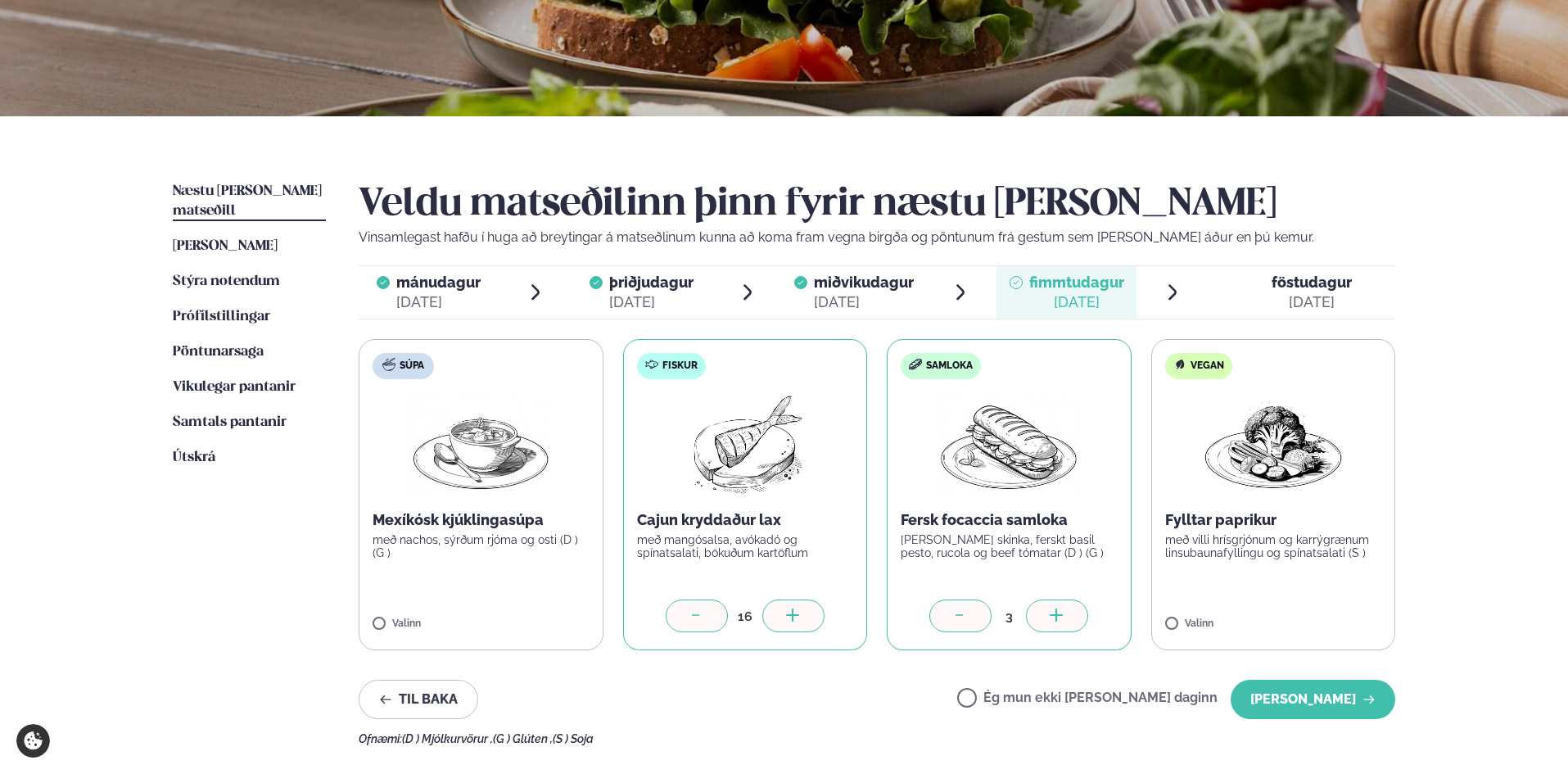
click at [867, 609] on div at bounding box center [1057, 615] width 62 height 32
click at [867, 604] on label "Vegan Fylltar paprikur með villi hrísgrjónum og karrýgrænum linsubaunafyllingu …" at bounding box center [1274, 494] width 245 height 311
click at [867, 674] on button "[PERSON_NAME]" at bounding box center [1313, 699] width 164 height 39
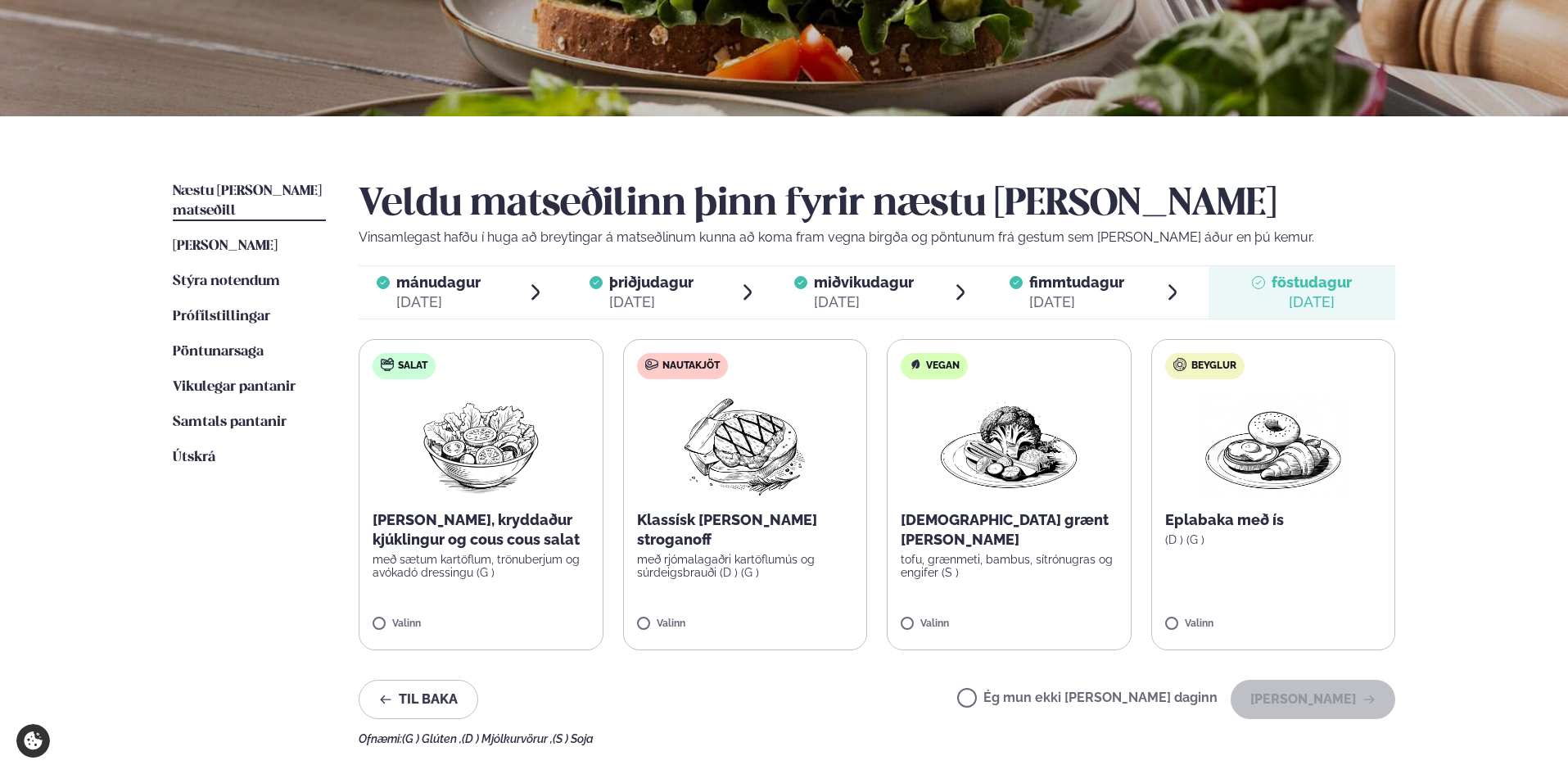
click at [542, 602] on label "Salat Sítrónu, kryddaður kjúklingur og cous cous salat með sætum kartöflum, trö…" at bounding box center [481, 494] width 245 height 311
click at [544, 610] on div at bounding box center [528, 615] width 62 height 32
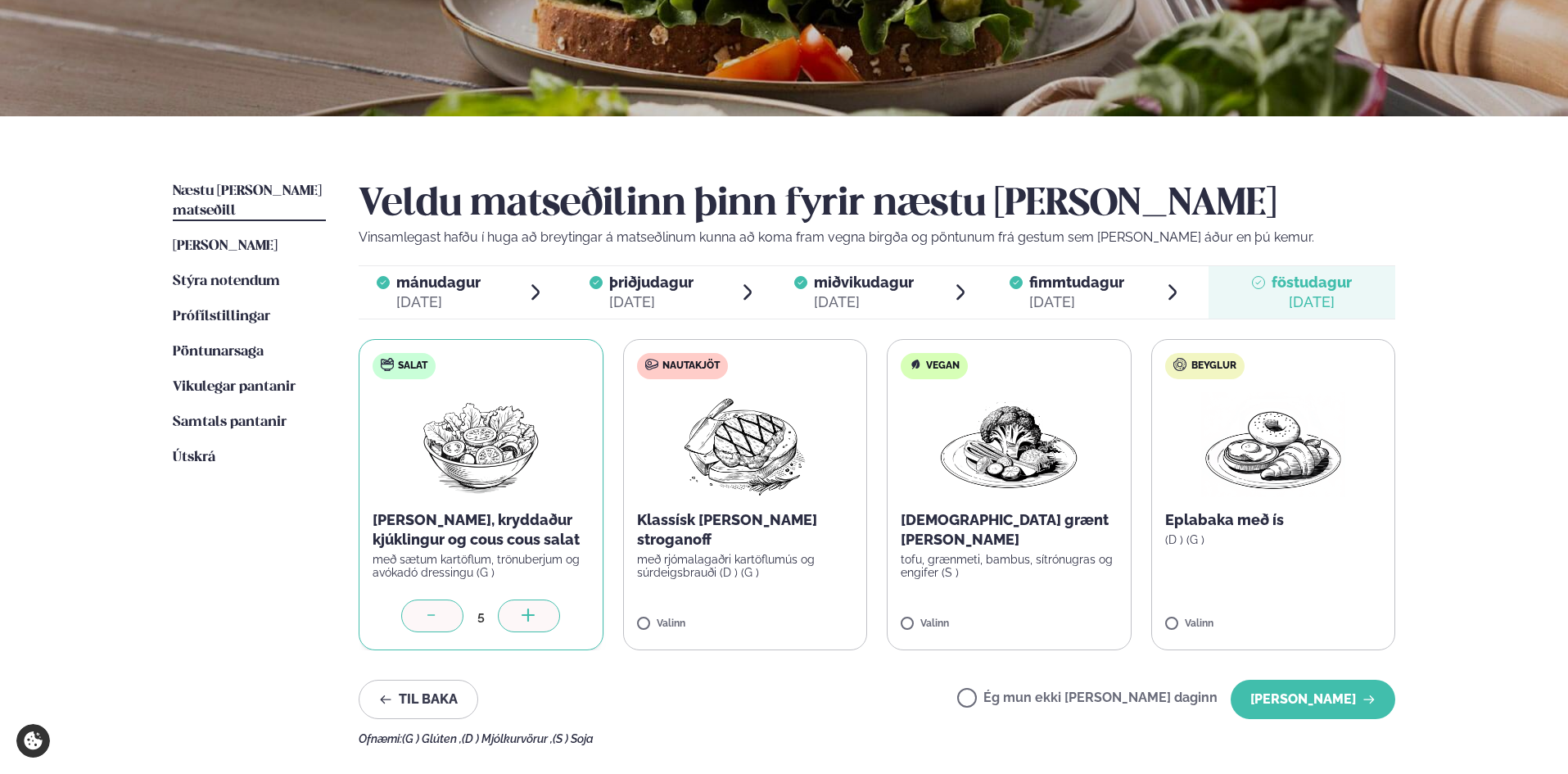
click at [544, 610] on div at bounding box center [528, 615] width 62 height 32
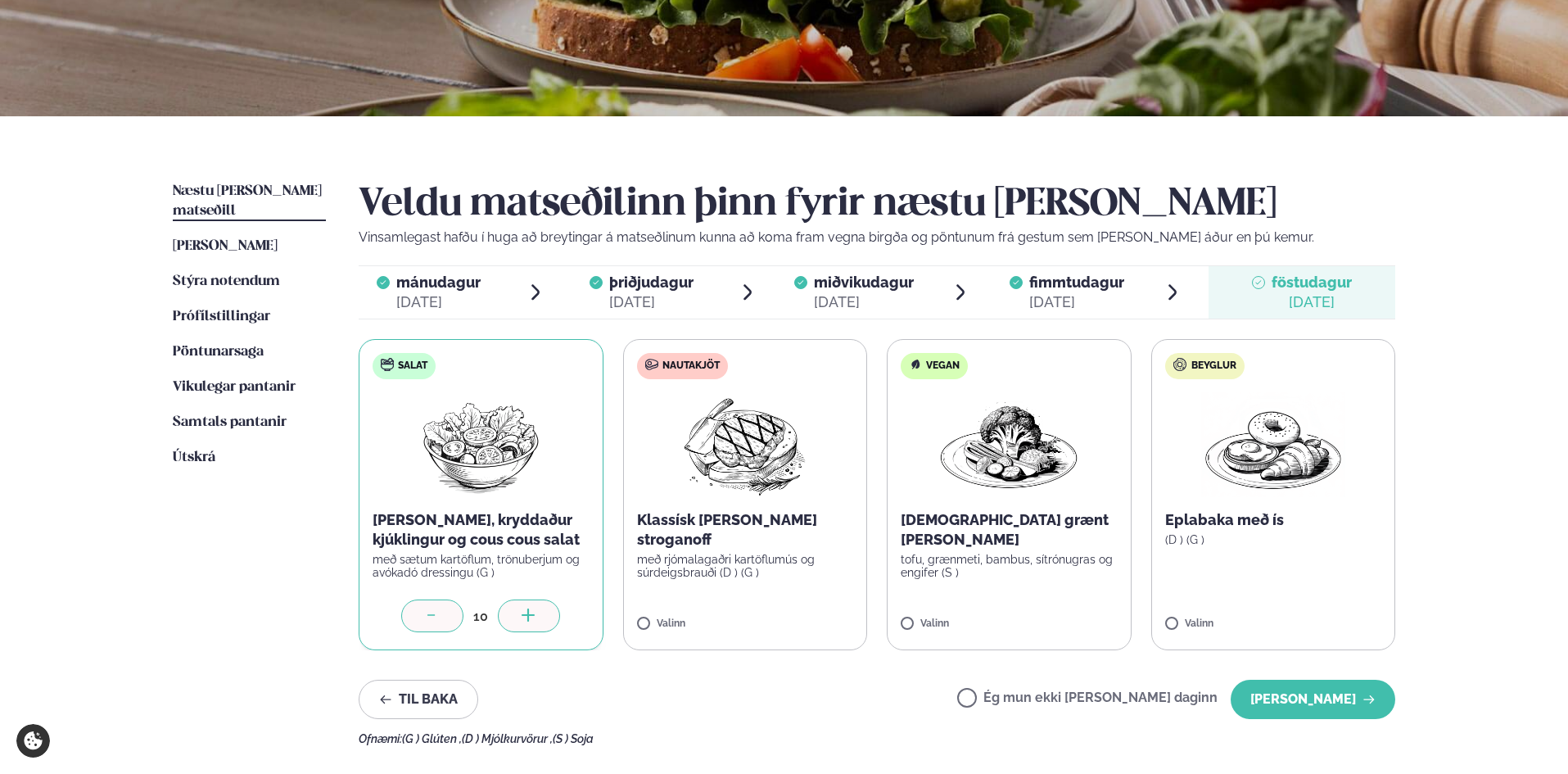
click at [544, 610] on div at bounding box center [528, 615] width 62 height 32
click at [547, 610] on div at bounding box center [528, 615] width 62 height 32
click at [826, 612] on label "Nautakjöt Klassísk [PERSON_NAME] stroganoff með rjómalagaðri kartöflumús og súr…" at bounding box center [745, 494] width 245 height 311
click at [806, 609] on div at bounding box center [793, 615] width 62 height 32
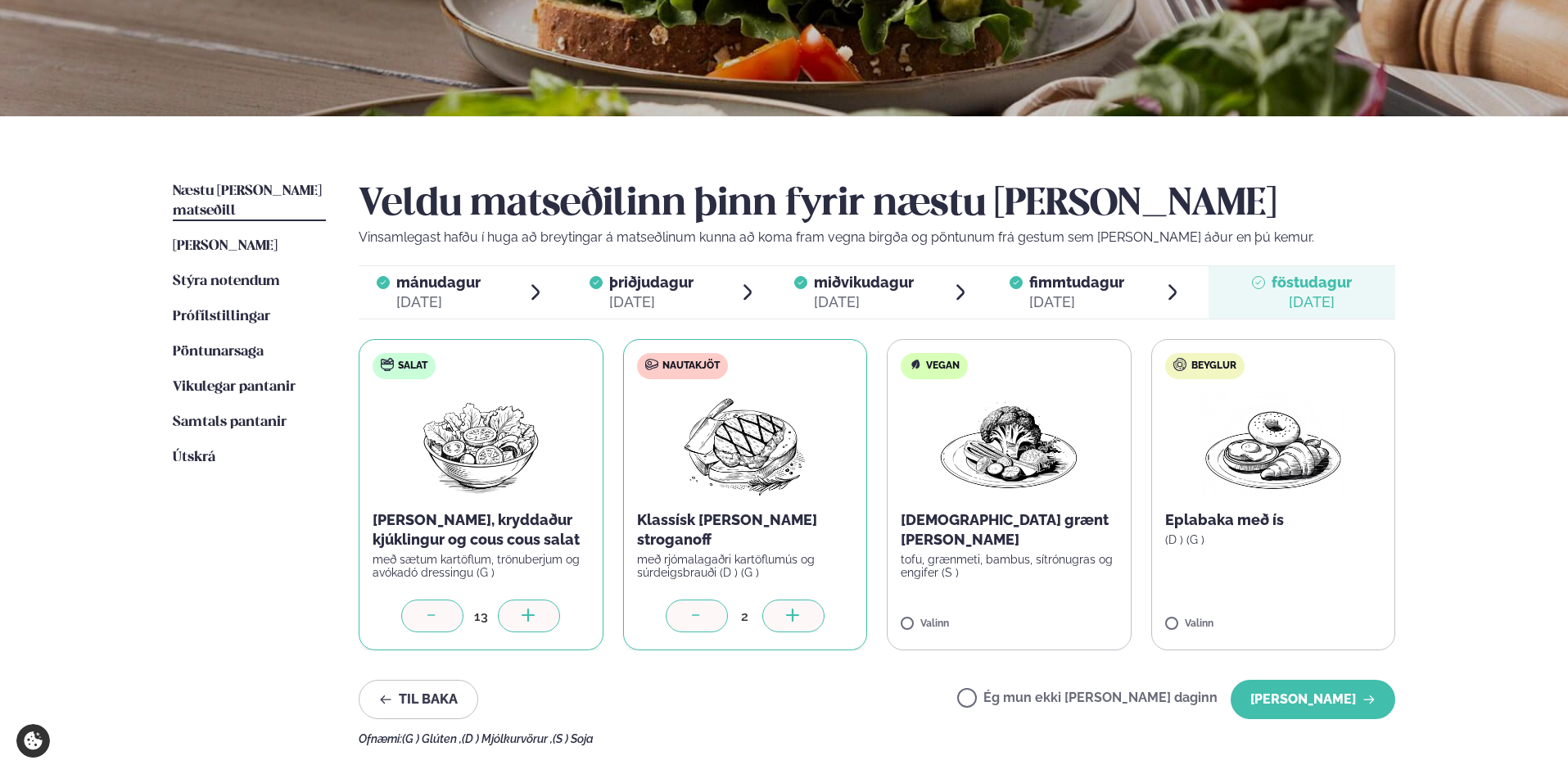
click at [806, 609] on div at bounding box center [793, 615] width 62 height 32
click at [867, 615] on label "Vegan Thai grænt [PERSON_NAME] tofu, grænmeti, bambus, sítrónugras og engifer (…" at bounding box center [1009, 494] width 245 height 311
click at [867, 606] on div at bounding box center [1057, 615] width 62 height 32
click at [867, 674] on button "[PERSON_NAME]" at bounding box center [1313, 699] width 164 height 39
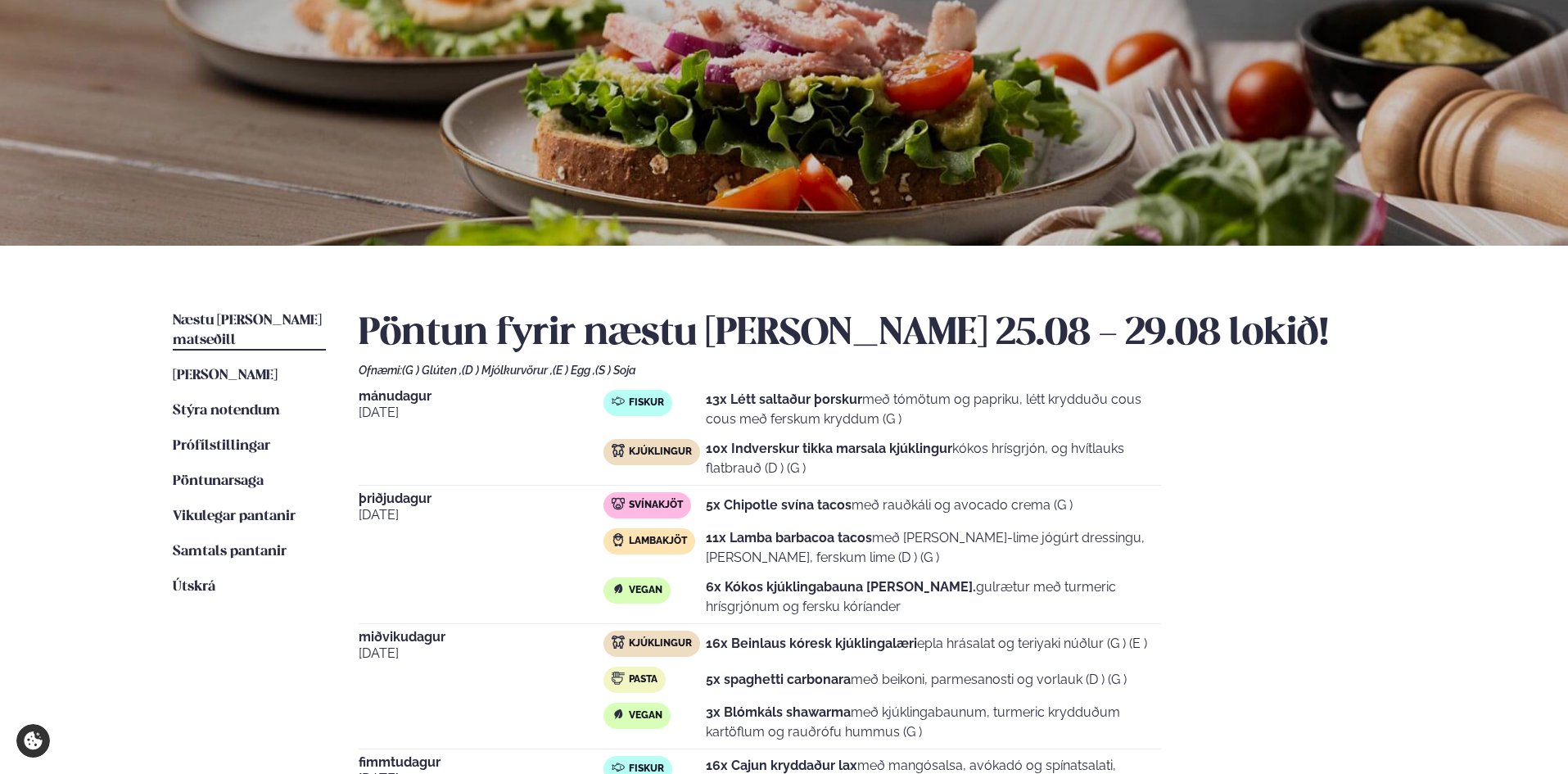
scroll to position [0, 0]
